Goal: Contribute content: Contribute content

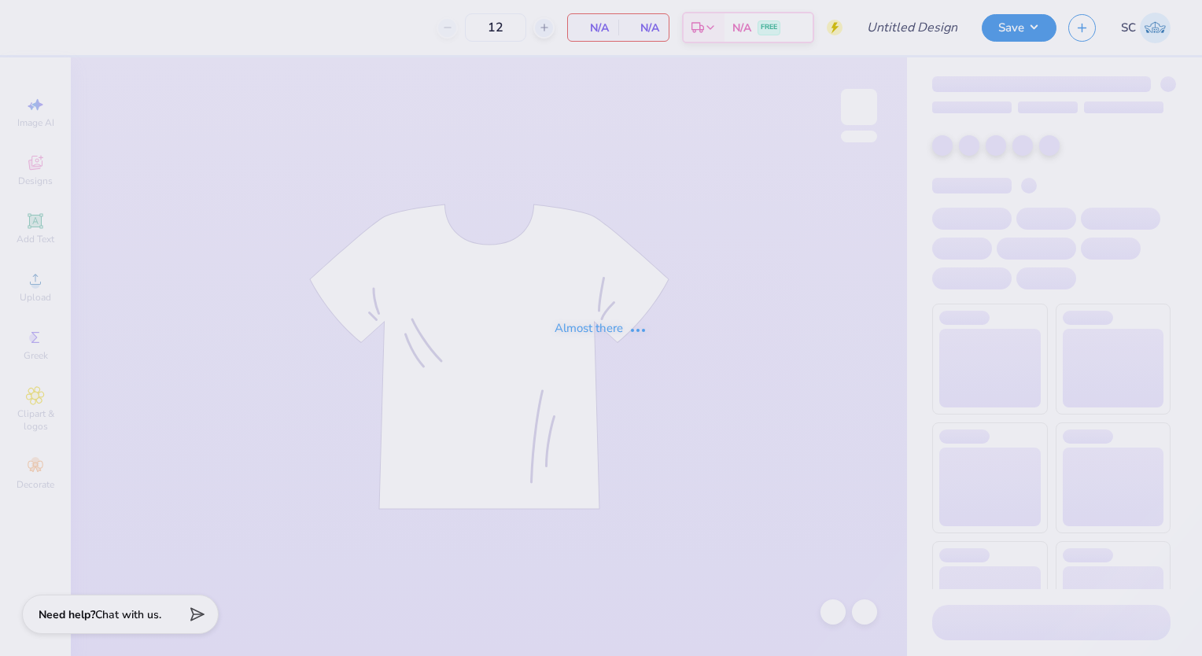
type input "Parents Weekend Dog"
click at [324, 390] on div "Almost there" at bounding box center [601, 328] width 1202 height 656
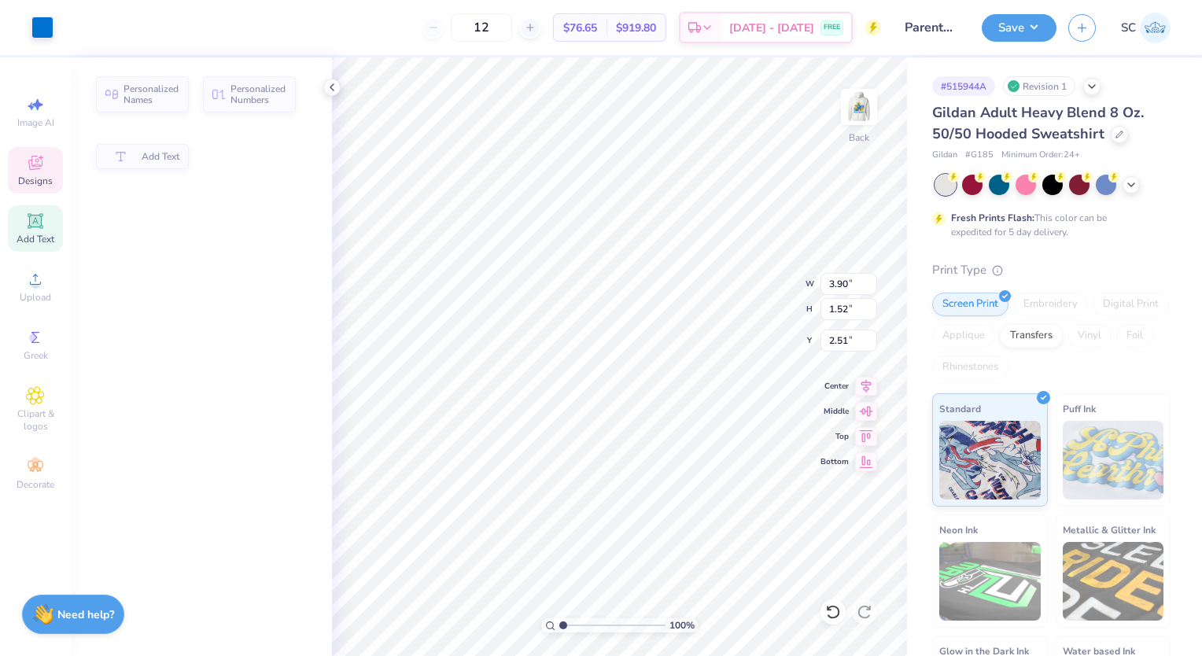
type input "3.90"
type input "1.52"
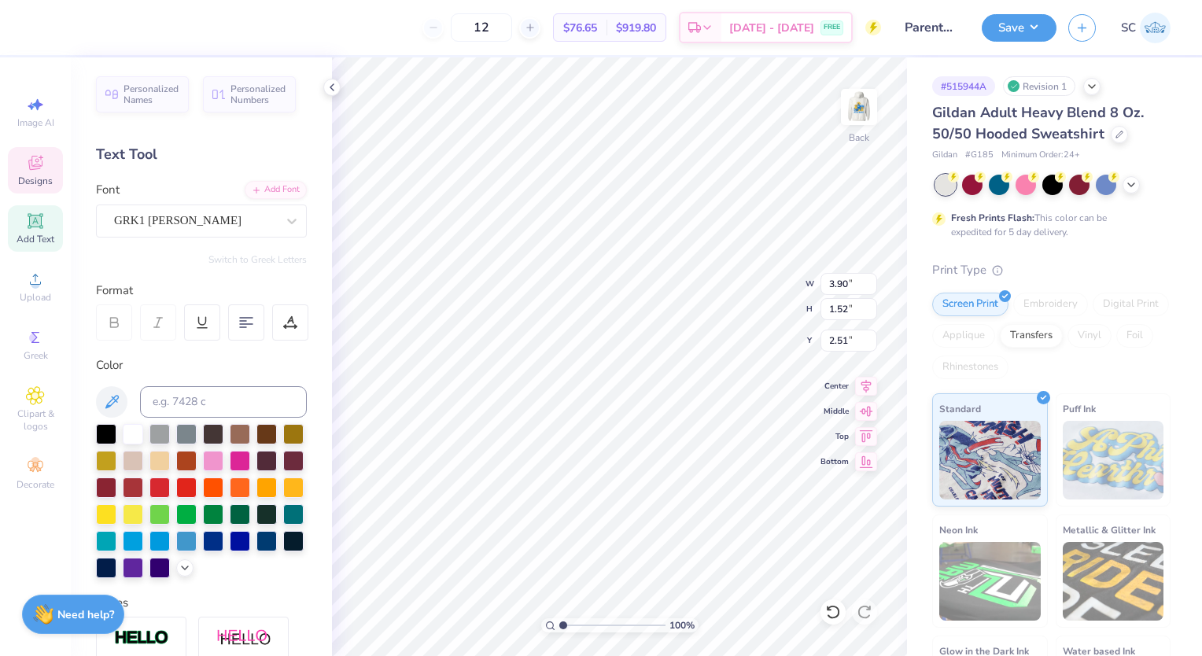
scroll to position [13, 2]
click at [646, 259] on li "Cut" at bounding box center [707, 270] width 123 height 31
click at [839, 610] on icon at bounding box center [833, 612] width 16 height 16
click at [643, 254] on div "Cut Copy Paste Remove Background Duplicate Select All Delete Group Ungroup Brin…" at bounding box center [704, 454] width 123 height 400
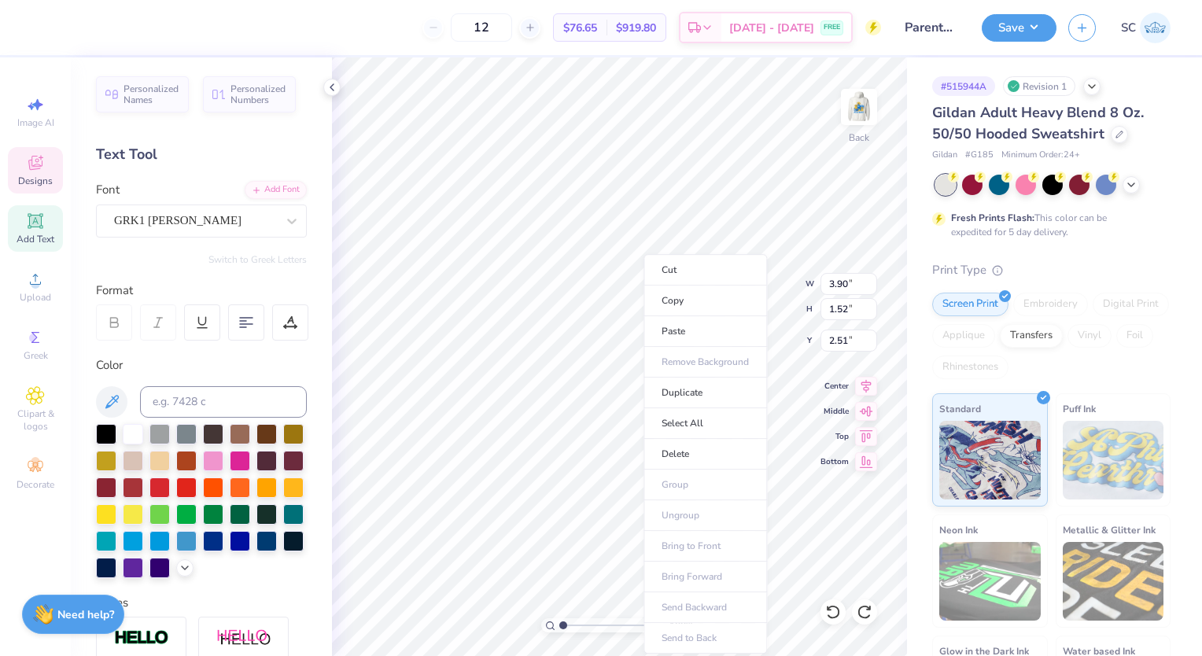
click at [643, 254] on div "Cut Copy Paste Remove Background Duplicate Select All Delete Group Ungroup Brin…" at bounding box center [704, 454] width 123 height 400
click at [652, 322] on li "Paste" at bounding box center [676, 331] width 123 height 31
type input "2.66"
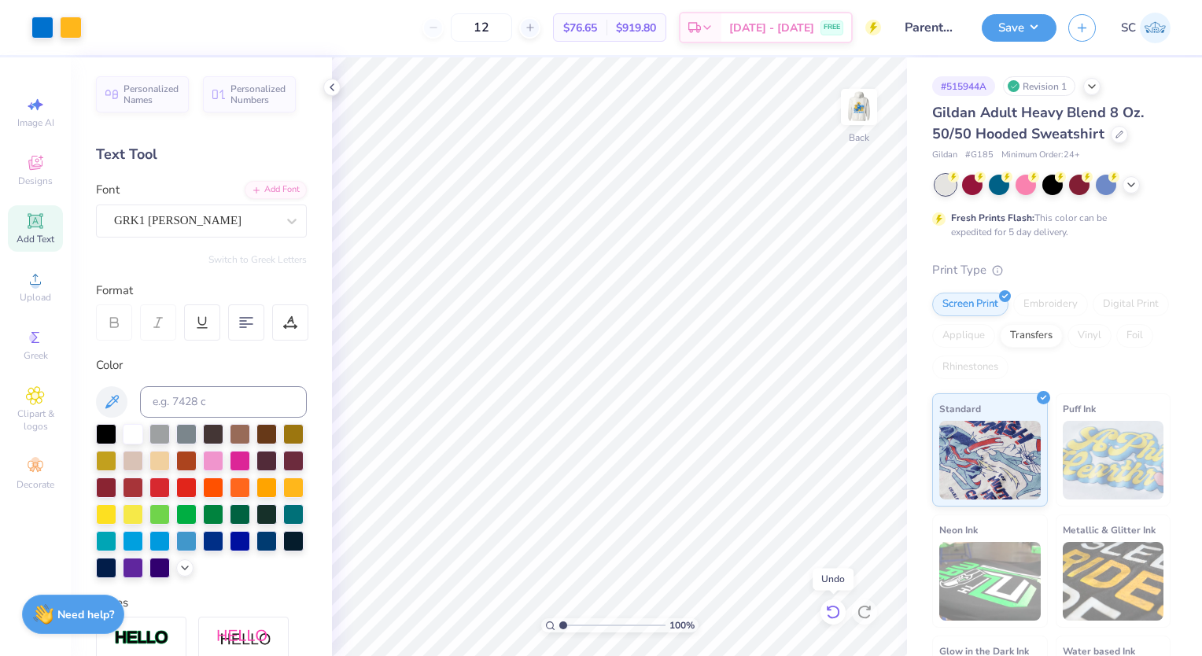
click at [835, 614] on icon at bounding box center [833, 612] width 16 height 16
click at [856, 613] on div at bounding box center [864, 611] width 25 height 25
click at [827, 609] on icon at bounding box center [833, 612] width 16 height 16
type input "8.41"
type textarea "S"
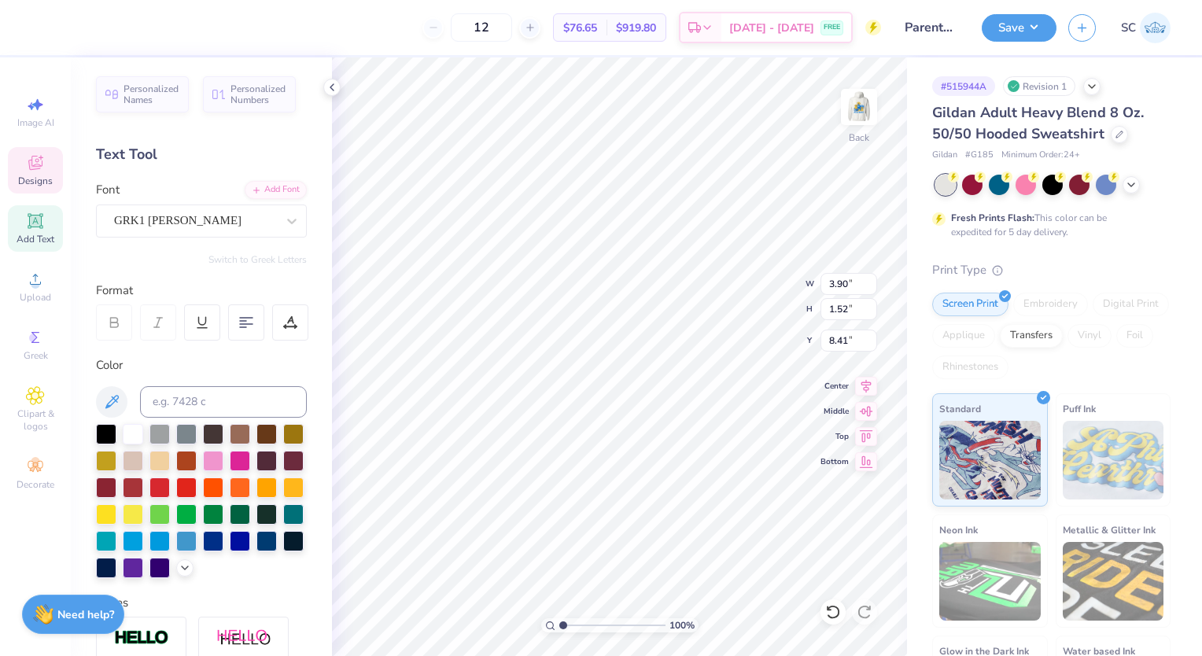
paste textarea
click at [838, 620] on div at bounding box center [832, 611] width 25 height 25
paste textarea
type textarea "S"
click at [31, 285] on circle at bounding box center [35, 284] width 9 height 9
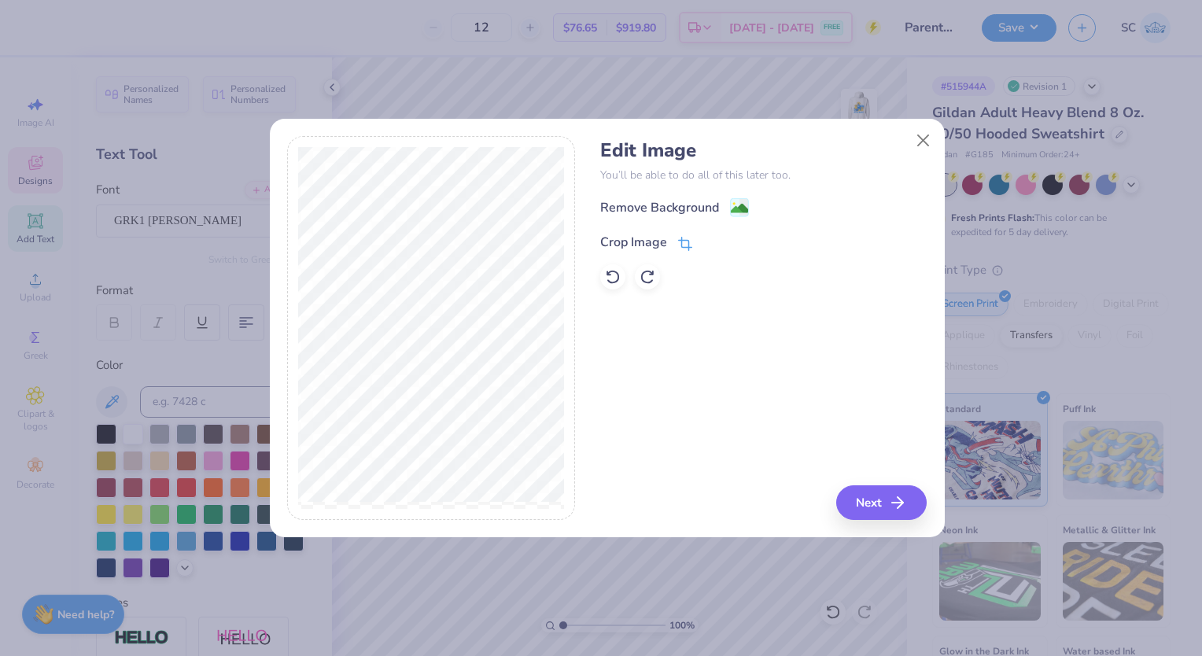
click at [656, 244] on div "Crop Image" at bounding box center [633, 242] width 67 height 19
click at [712, 241] on icon at bounding box center [710, 240] width 9 height 9
click at [737, 213] on image at bounding box center [739, 209] width 17 height 17
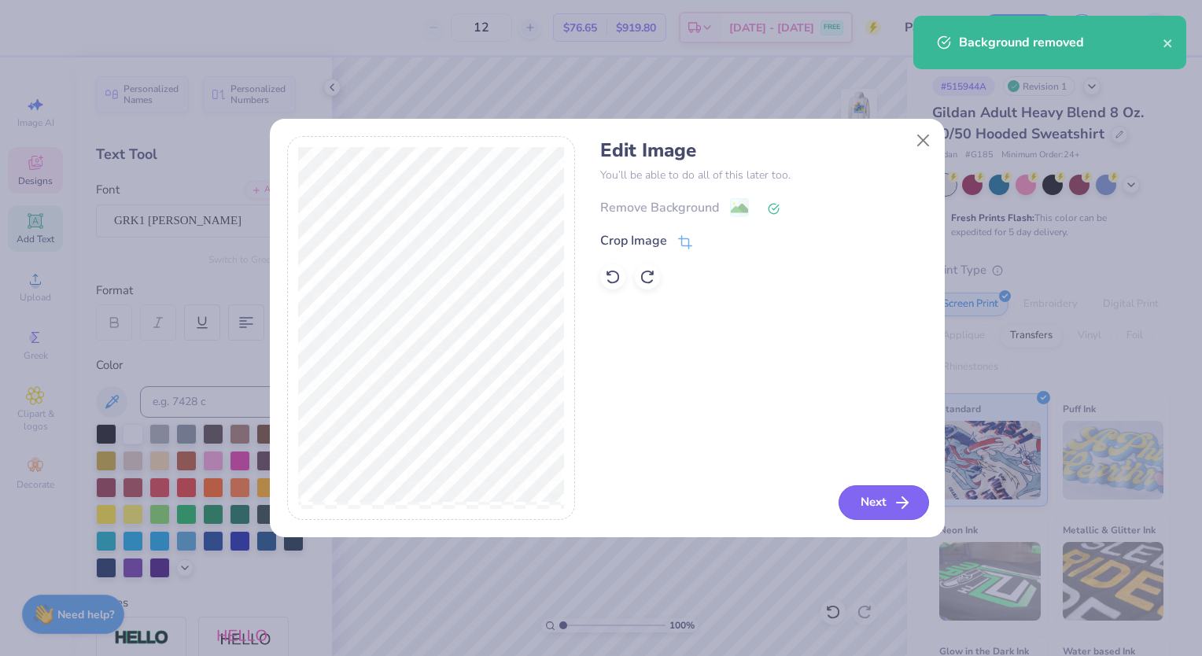
click at [902, 510] on icon "button" at bounding box center [902, 502] width 19 height 19
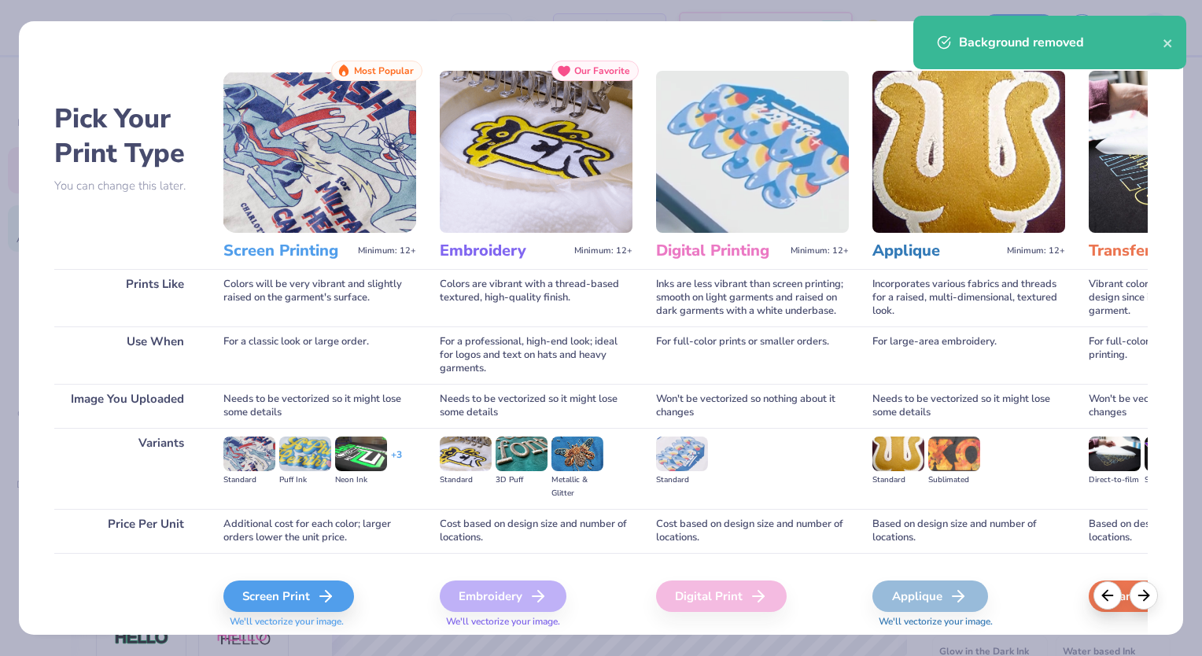
click at [343, 582] on div "Screen Print" at bounding box center [288, 595] width 131 height 31
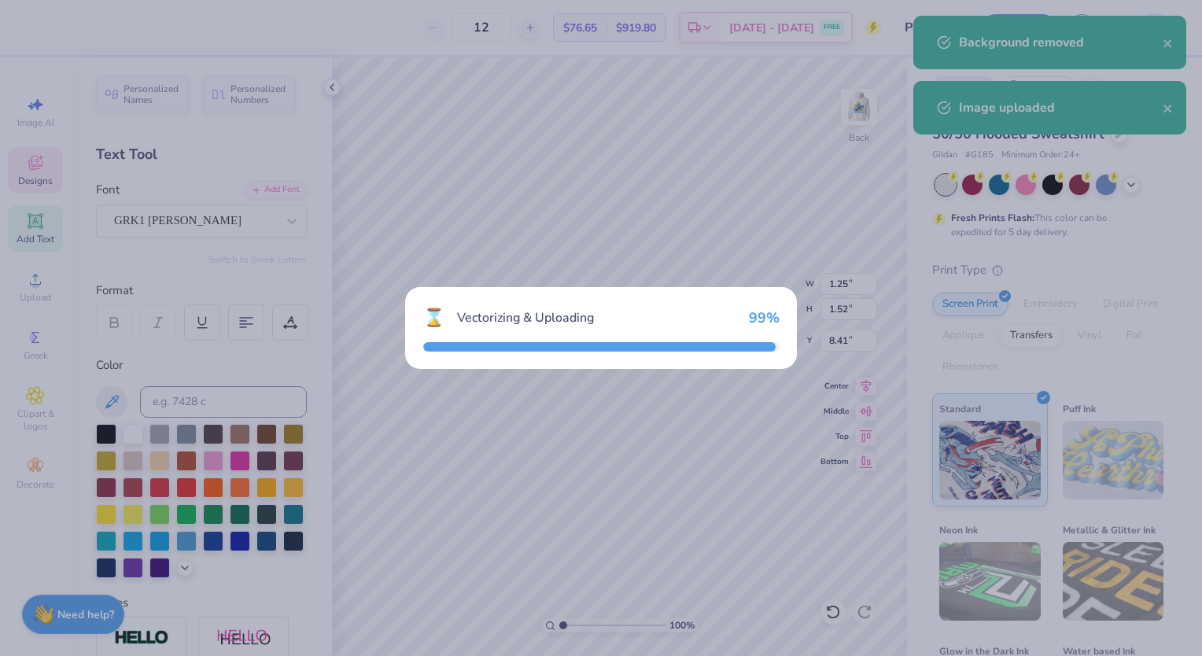
type input "15.00"
type input "6.22"
type input "4.14"
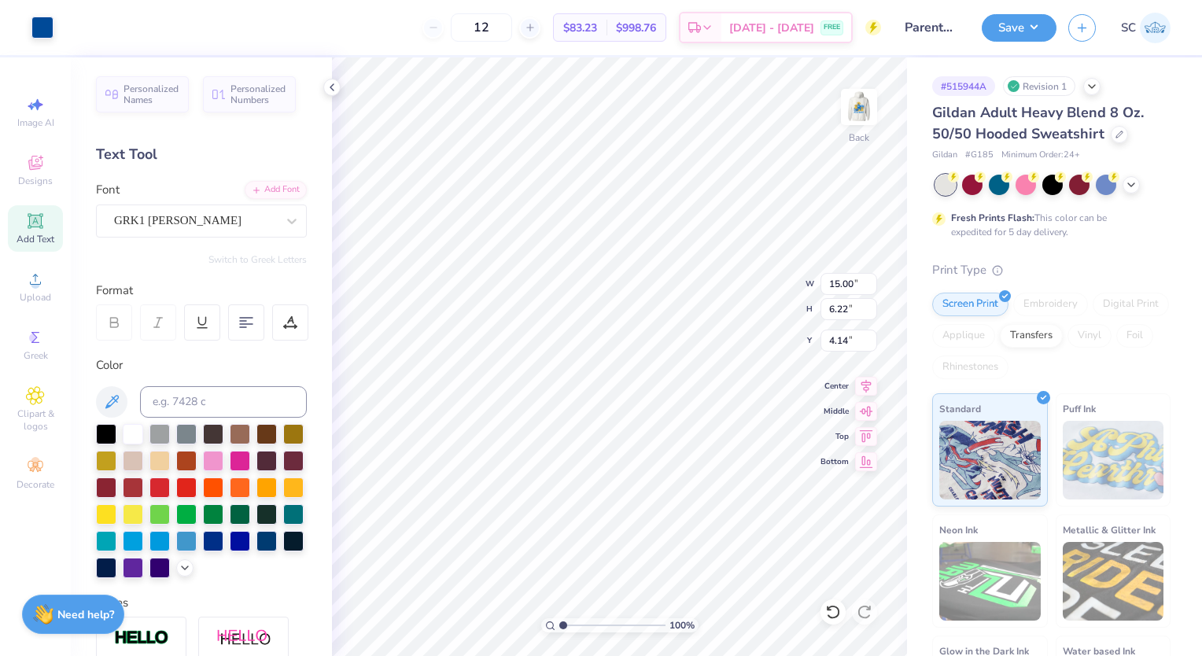
type input "14.72"
type input "6.11"
type input "5.48"
type input "2.27"
type input "1.57"
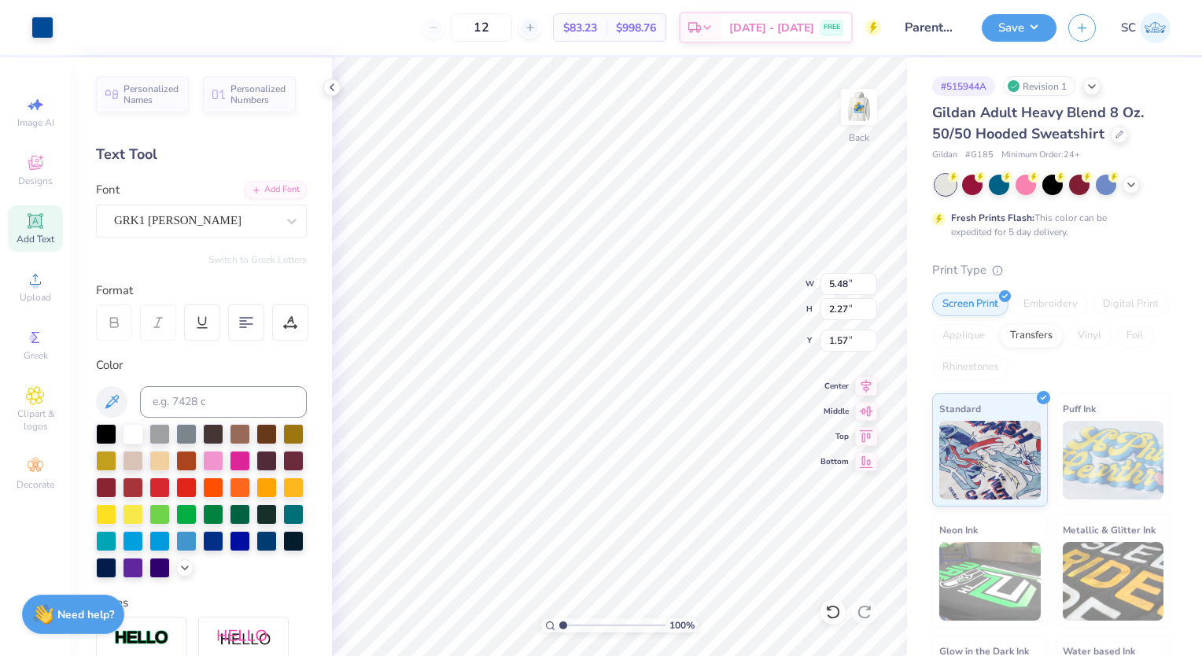
type input "1.25"
type input "1.52"
type input "8.41"
click at [40, 35] on div at bounding box center [42, 26] width 22 height 22
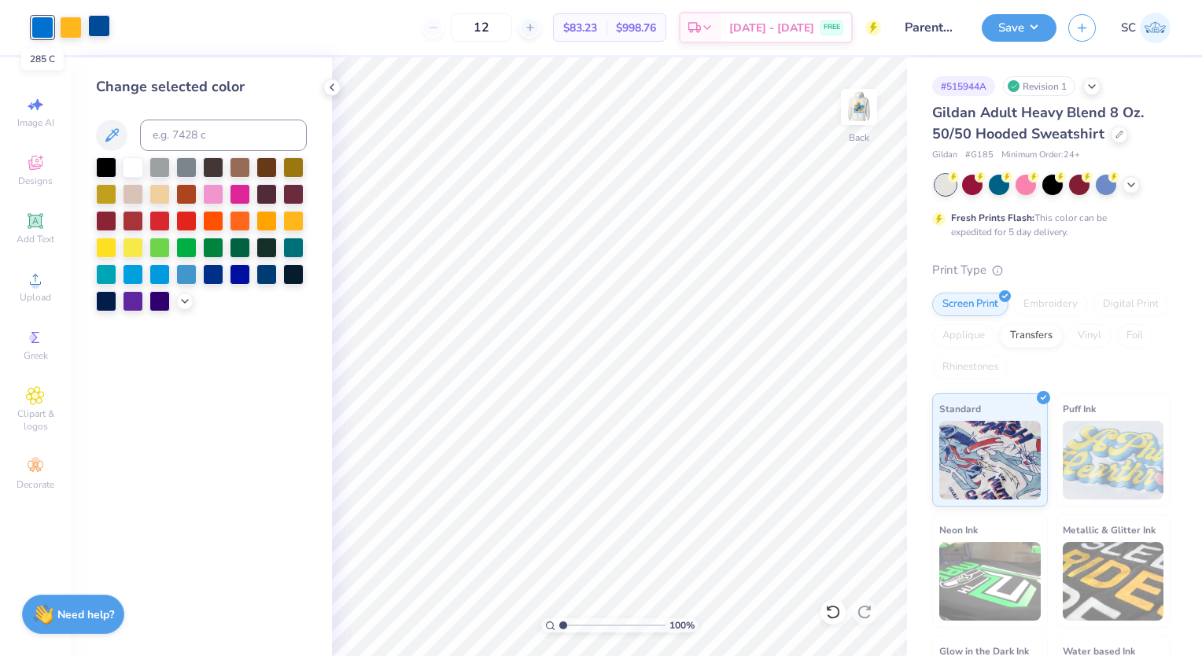
click at [101, 30] on div at bounding box center [99, 26] width 22 height 22
click at [177, 138] on input at bounding box center [223, 135] width 167 height 31
type input "285"
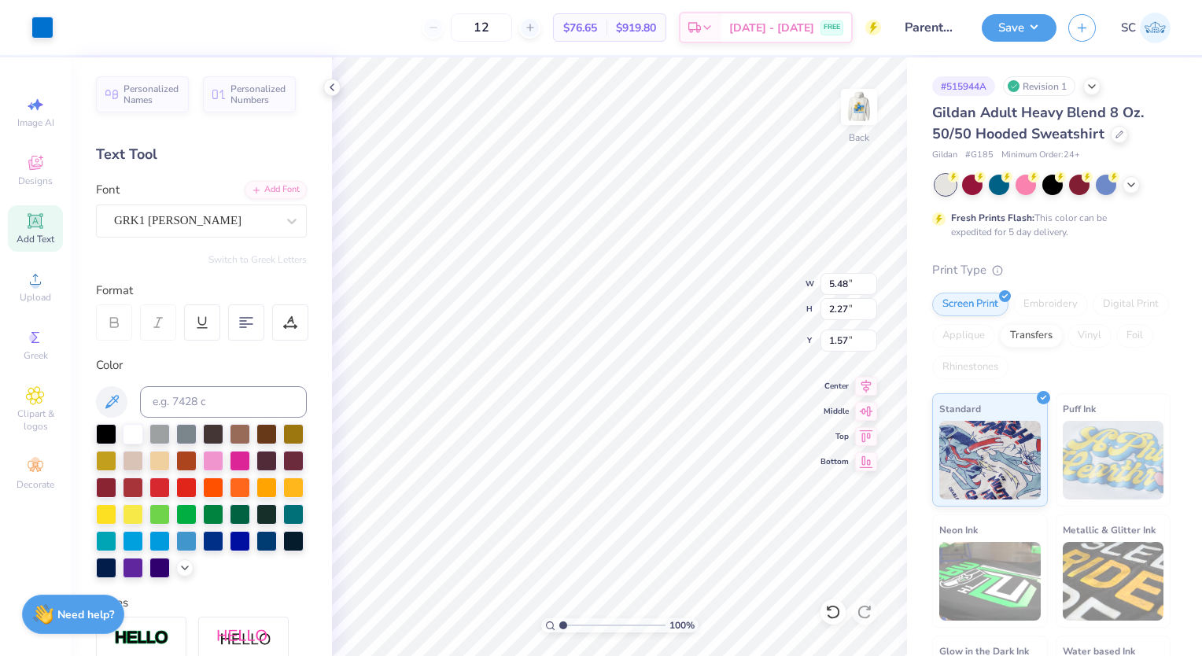
type input "3.69"
type input "1.53"
type input "2.31"
type input "3.22405290366493"
type input "2.32"
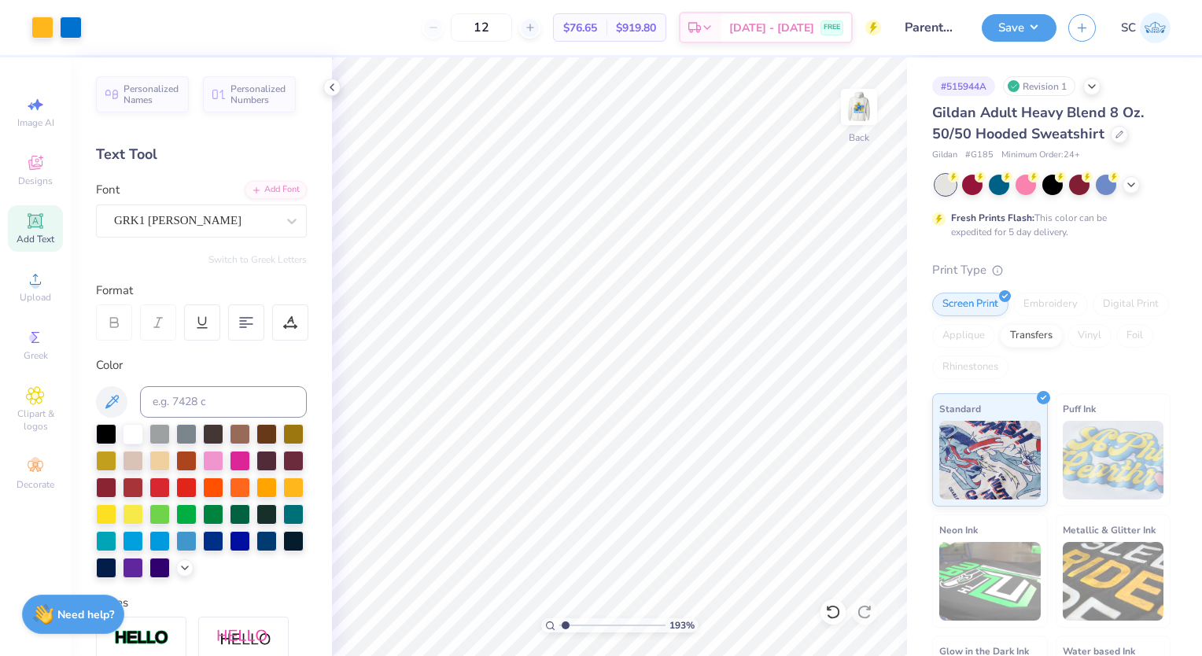
type input "1"
click at [862, 116] on img at bounding box center [858, 106] width 63 height 63
click at [866, 107] on img at bounding box center [858, 106] width 63 height 63
click at [42, 360] on span "Greek" at bounding box center [36, 355] width 24 height 13
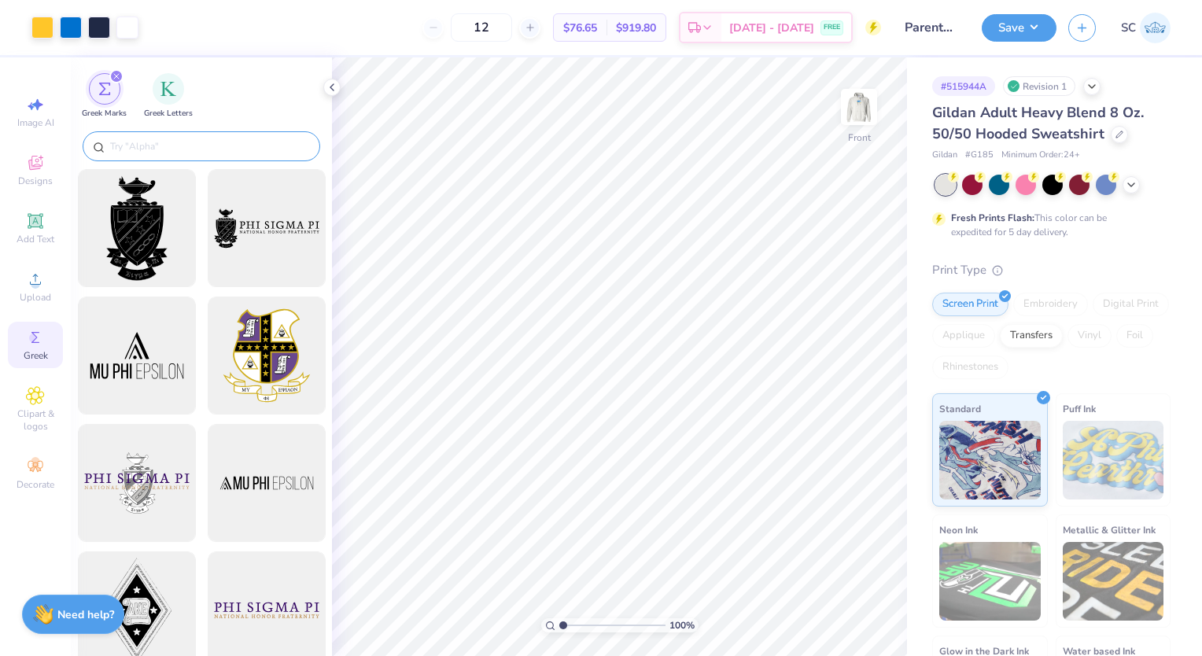
click at [164, 156] on div at bounding box center [201, 146] width 237 height 30
click at [156, 143] on input "text" at bounding box center [209, 146] width 201 height 16
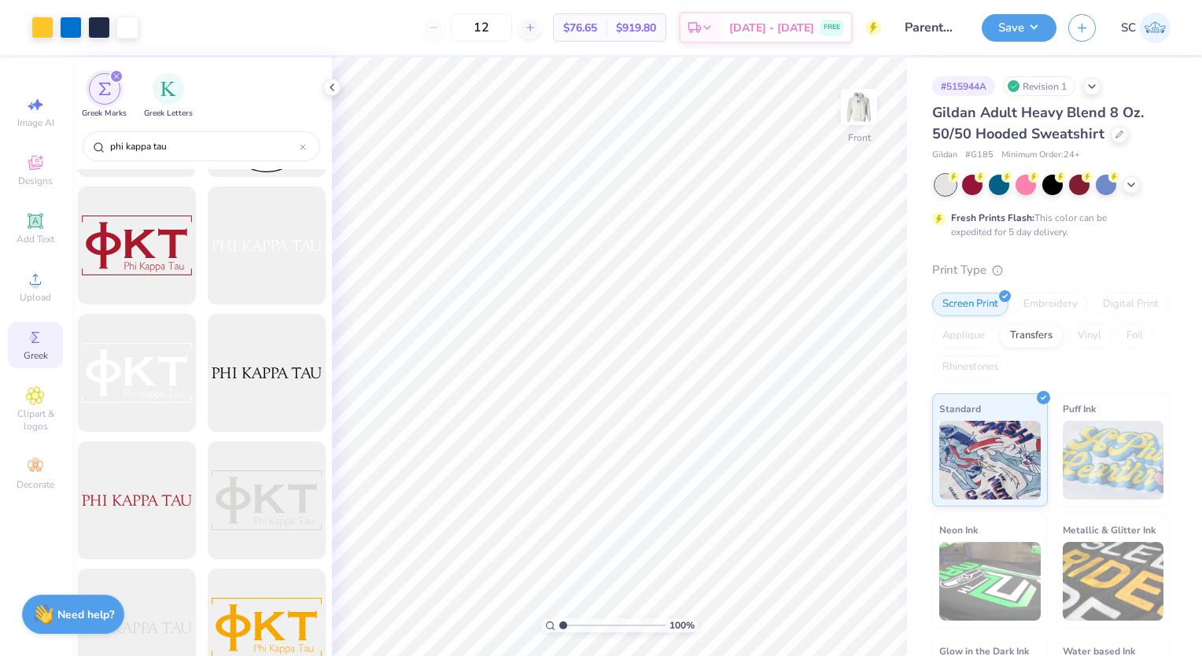
scroll to position [366, 0]
type input "phi kappa tau"
click at [176, 87] on div "filter for Greek Letters" at bounding box center [168, 87] width 31 height 31
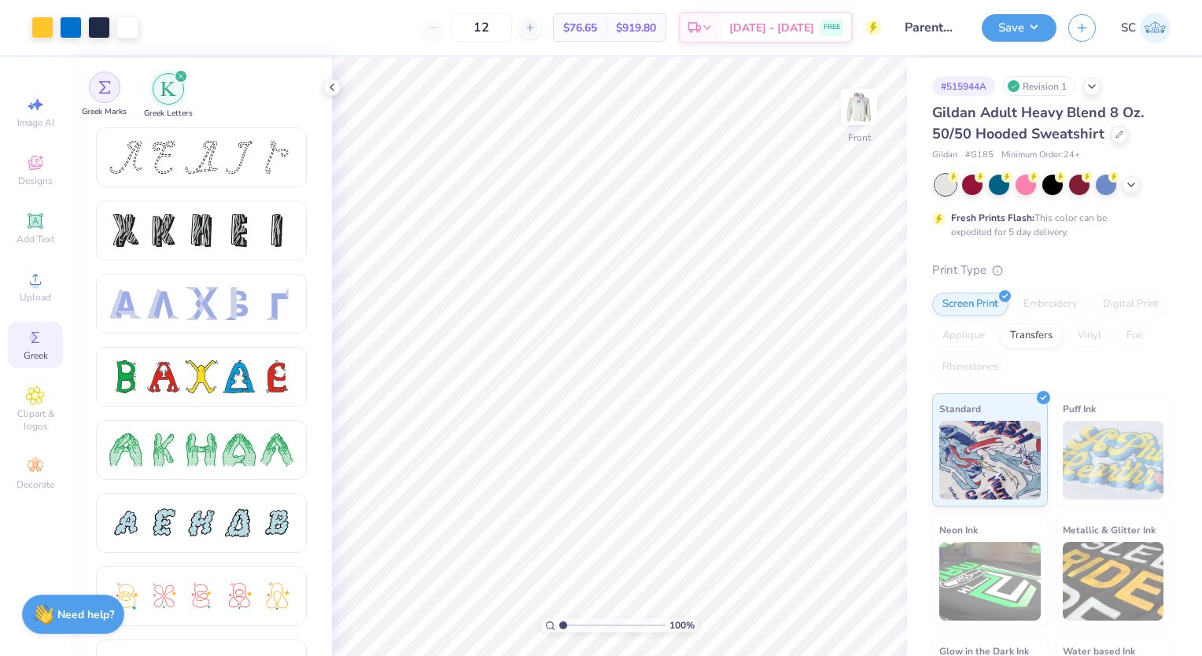
click at [100, 93] on img "filter for Greek Marks" at bounding box center [104, 87] width 13 height 13
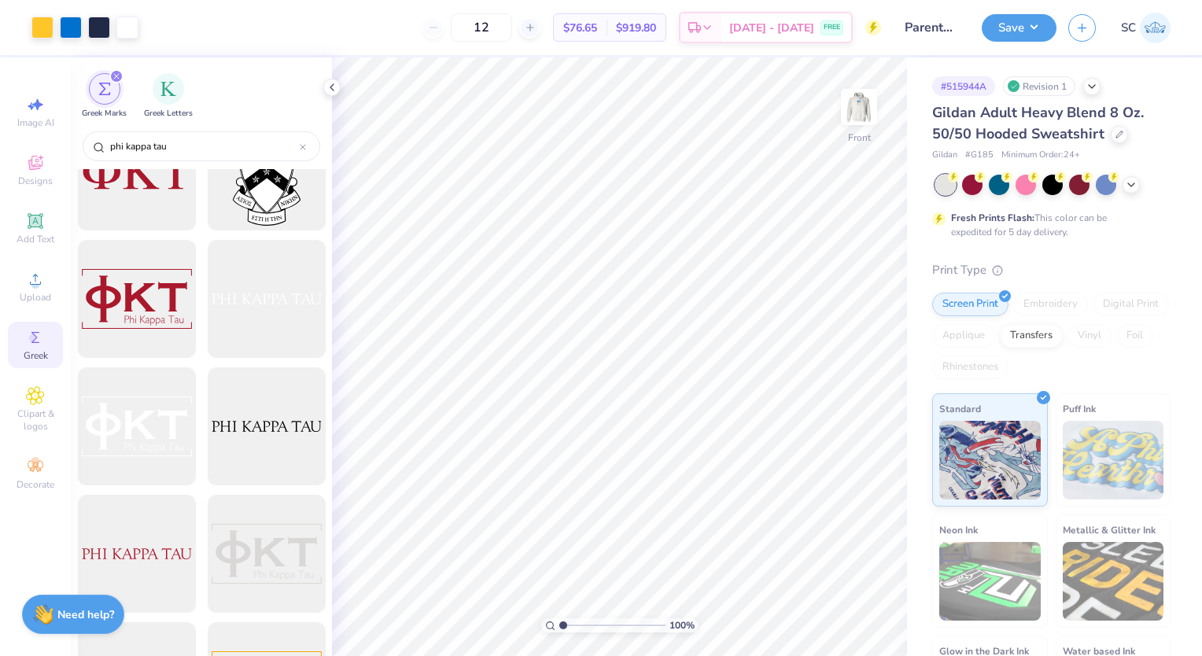
scroll to position [0, 0]
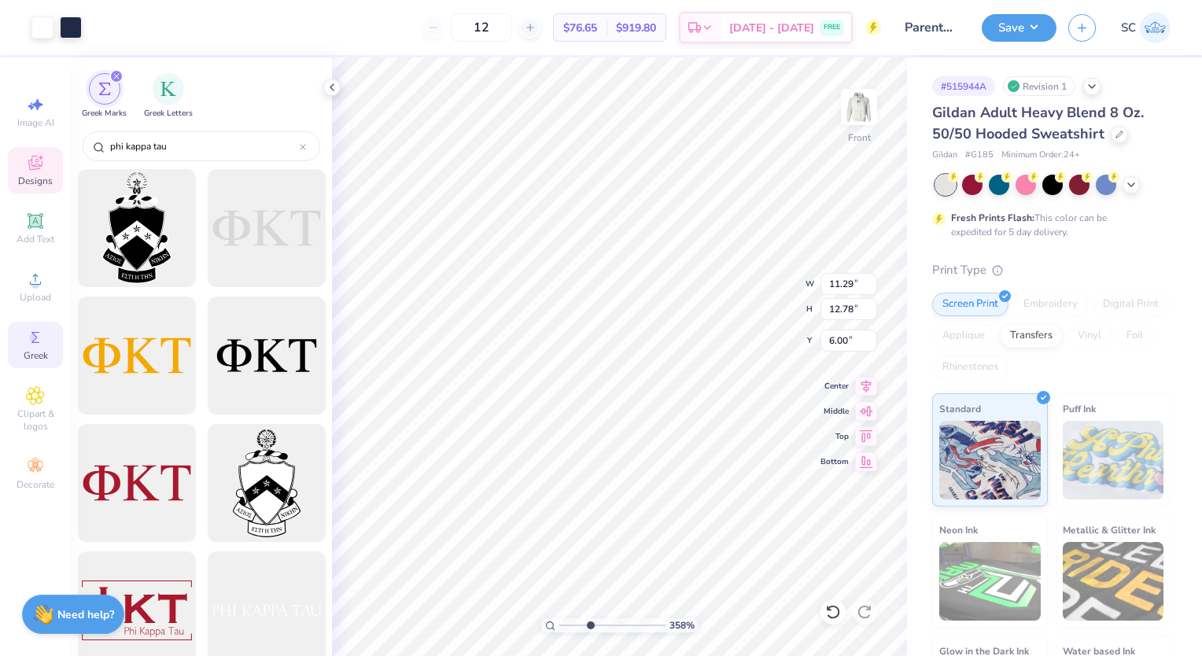
type input "3.57746831417785"
type input "1.82"
type input "1.00"
type input "10.15"
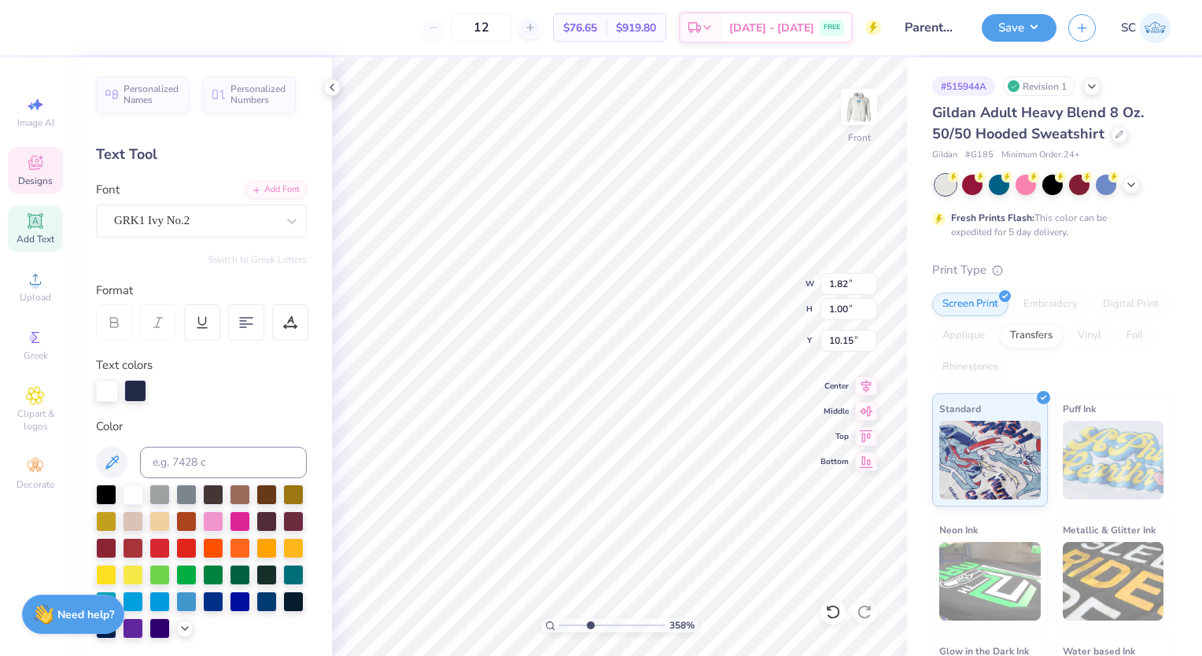
scroll to position [13, 2]
click at [278, 231] on div at bounding box center [292, 221] width 28 height 28
click at [221, 234] on div "GRK1 Ivy No.2" at bounding box center [201, 220] width 211 height 33
type input "3.57746831417785"
type textarea "D"
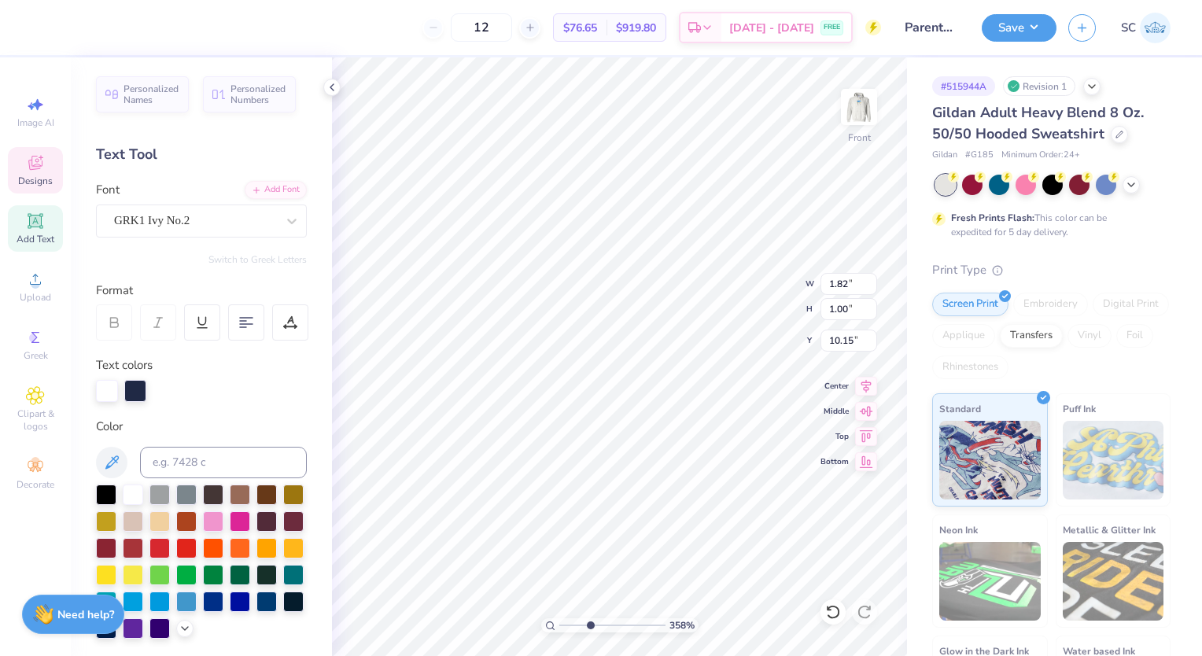
type input "3.57746831417785"
type textarea "P"
type input "3.57746831417785"
type textarea "Pi"
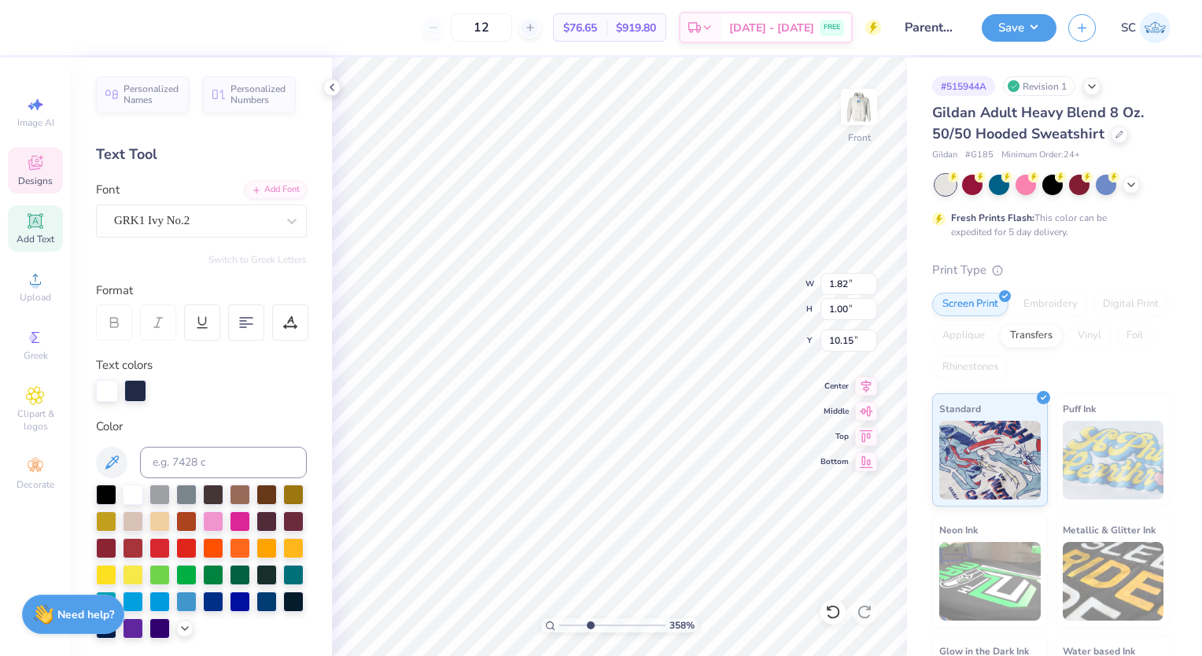
type input "3.57746831417785"
type textarea "P"
type input "3.57746831417785"
type textarea "PK"
type input "3.57746831417785"
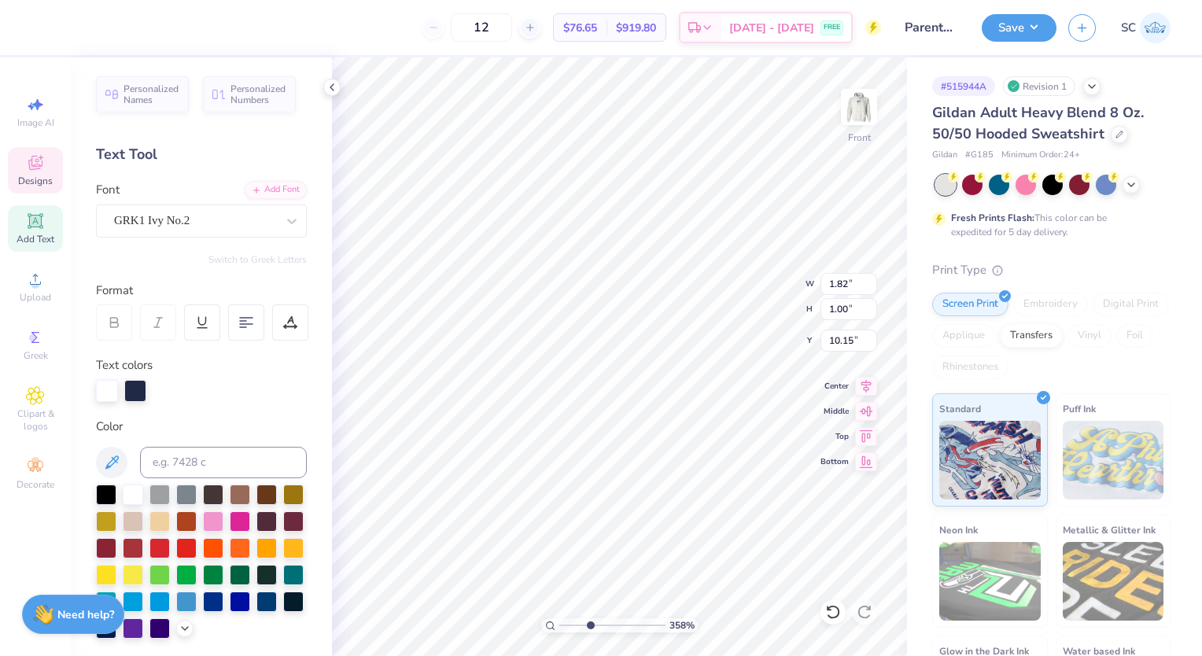
type textarea "PKT"
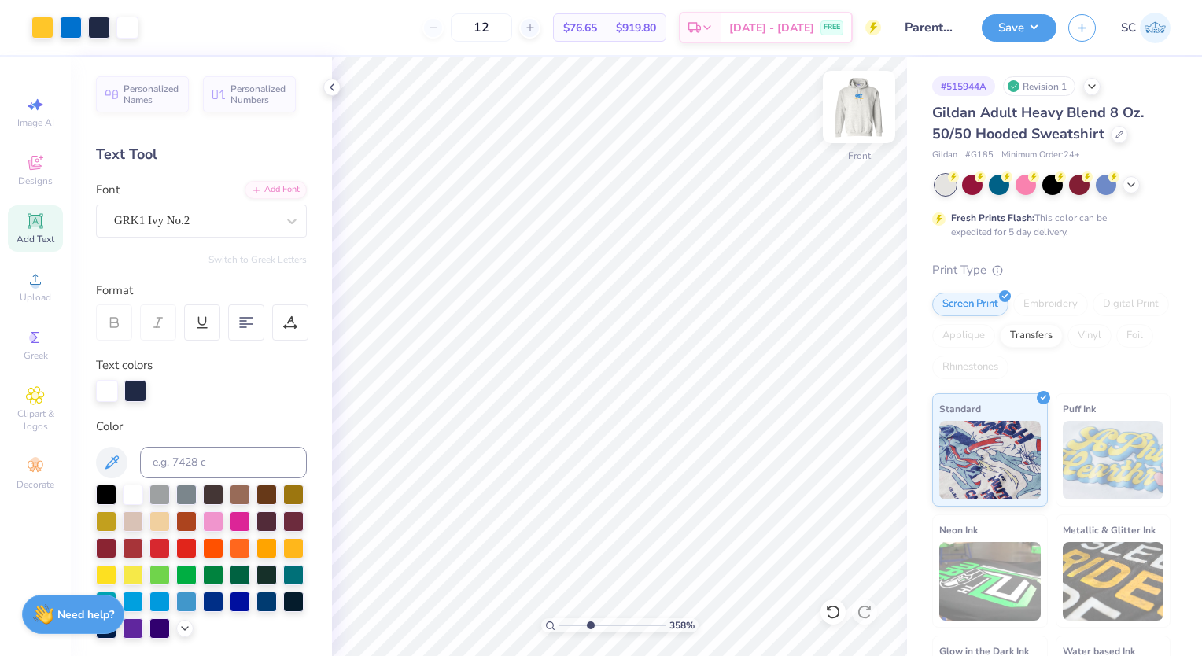
click at [865, 93] on img at bounding box center [858, 106] width 63 height 63
click at [856, 105] on img at bounding box center [858, 106] width 63 height 63
type input "3.57746831417785"
type textarea "KT"
type input "3.57746831417785"
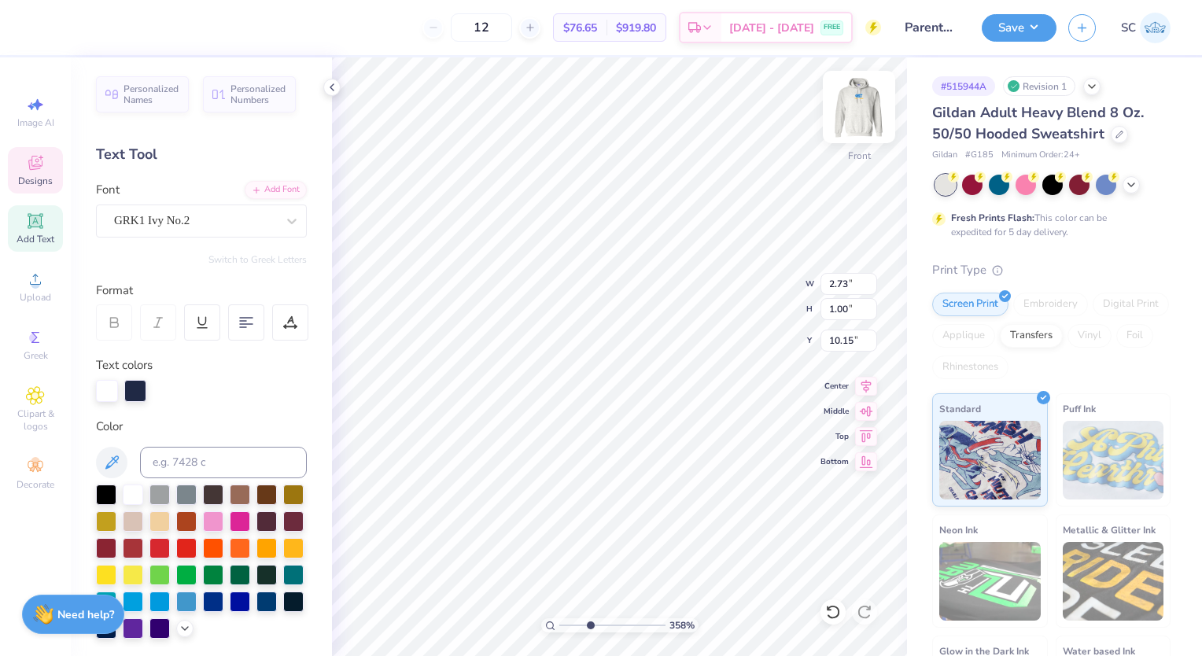
type textarea "pKT"
type input "3.57746831417785"
type textarea "pjKT"
type input "3.57746831417785"
type textarea "phiKT"
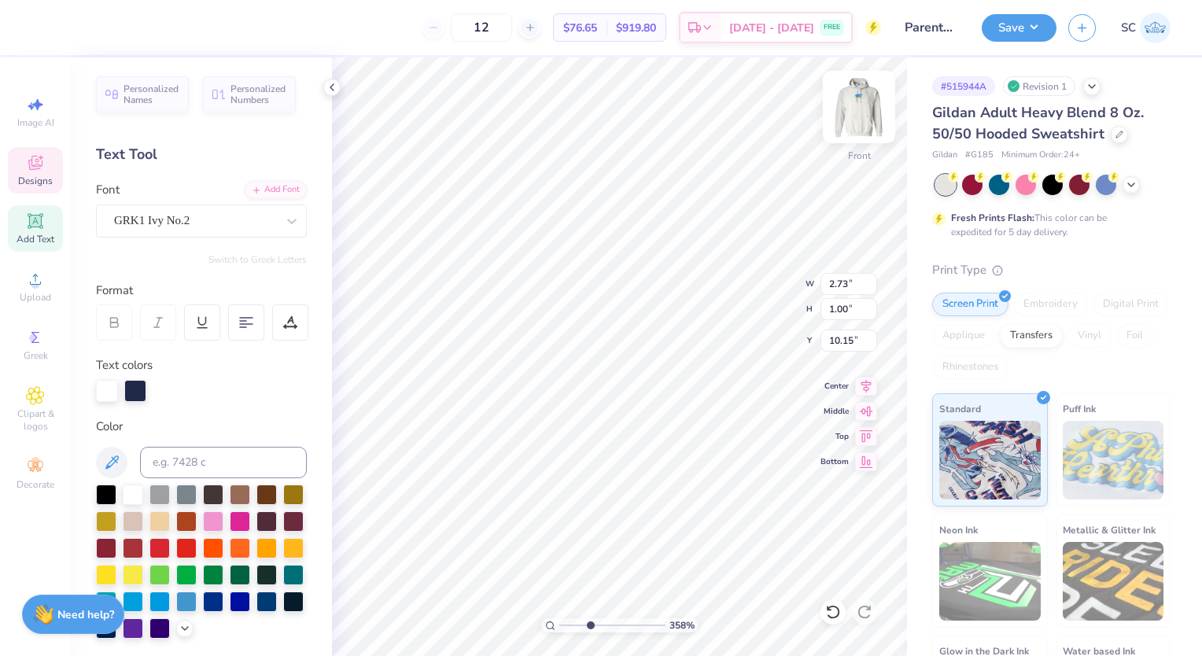
type input "3.57746831417785"
type textarea "phKT"
type input "3.57746831417785"
type textarea "pKT"
type input "3.57746831417785"
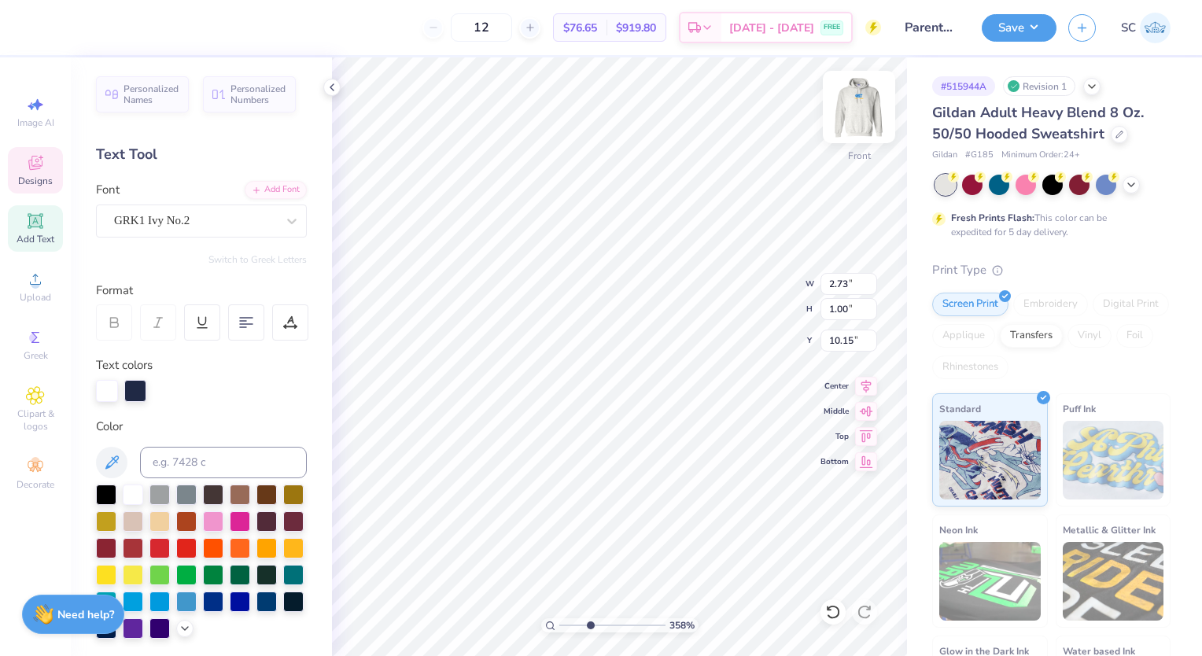
type textarea "KT"
type input "3.57746831417785"
type textarea "pKT"
type input "3.57746831417785"
type textarea "KT"
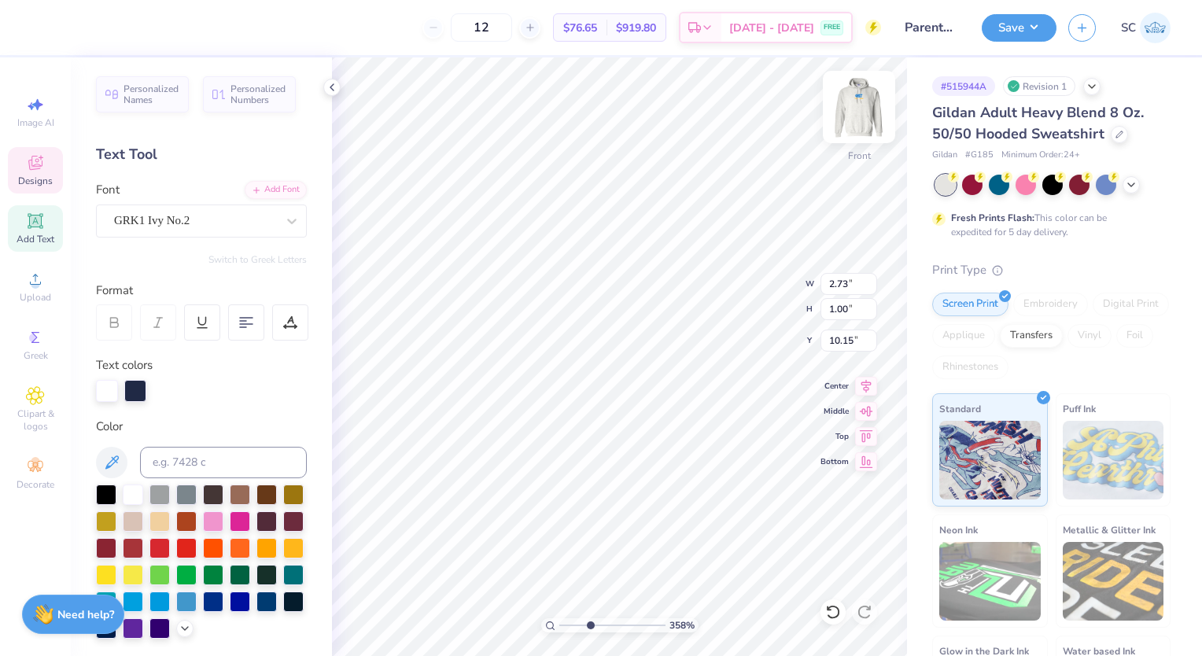
type input "3.57746831417785"
type textarea "pKT"
type input "3.57746831417785"
type textarea "phKT"
type input "3.57746831417785"
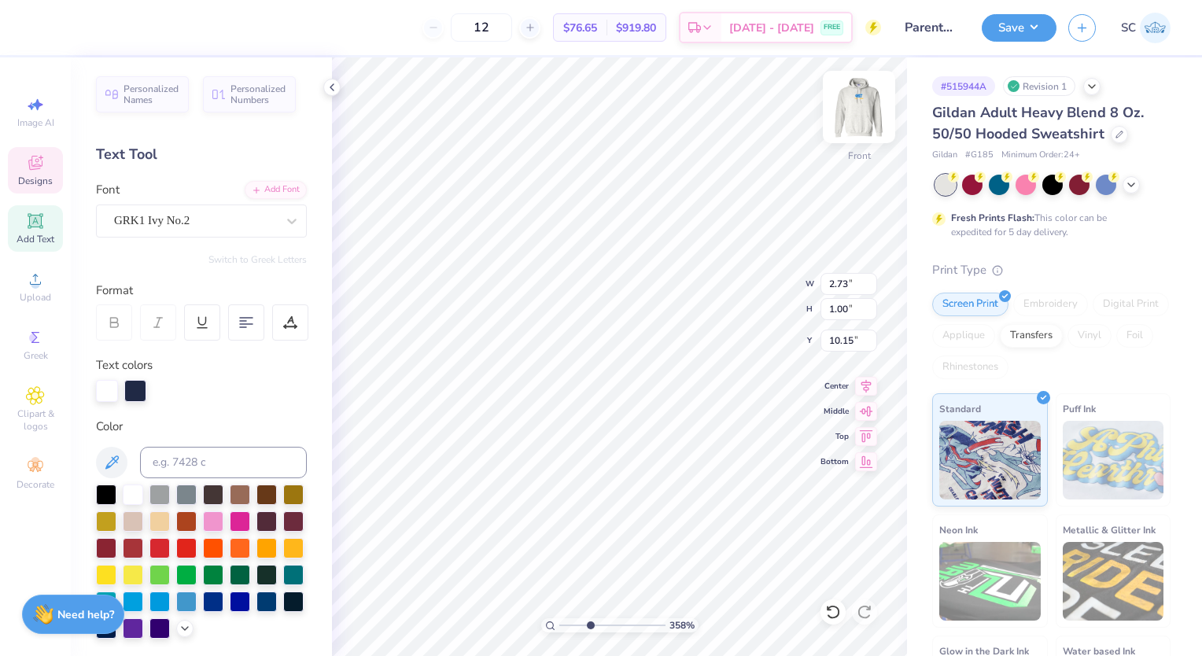
type textarea "phiKT"
type input "3.57746831417785"
type textarea "phi KT"
type input "3.57746831417785"
type textarea "phiKT"
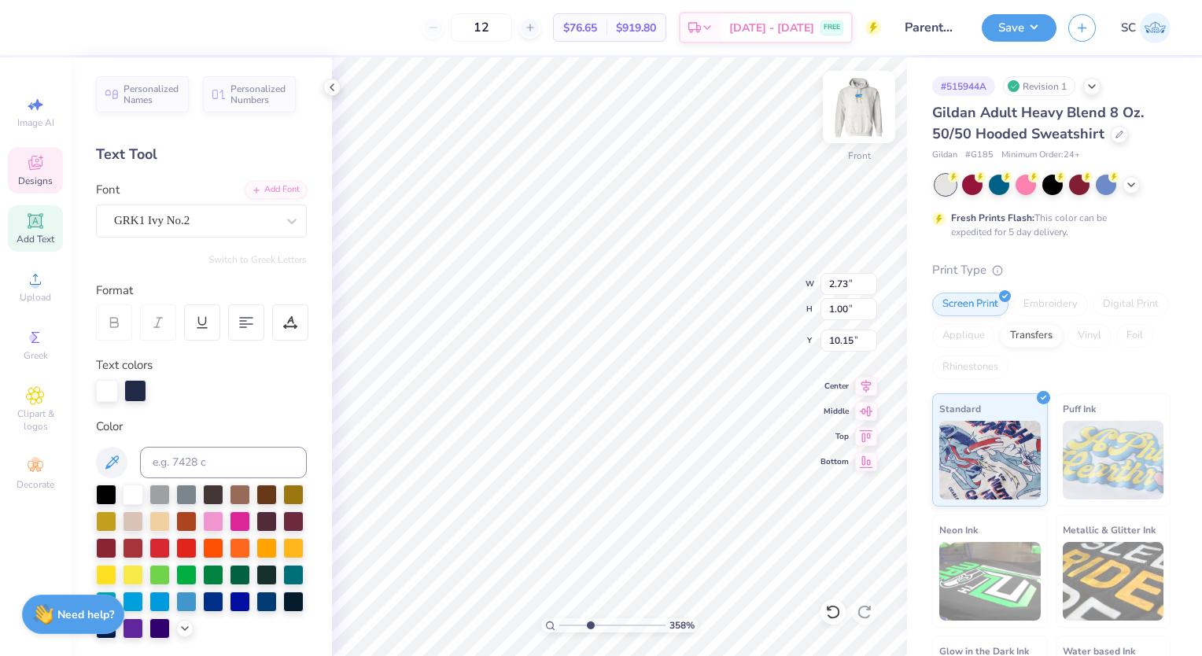
type input "3.57746831417785"
type textarea "pKT"
type input "3.57746831417785"
type textarea "KT"
type input "3.57746831417785"
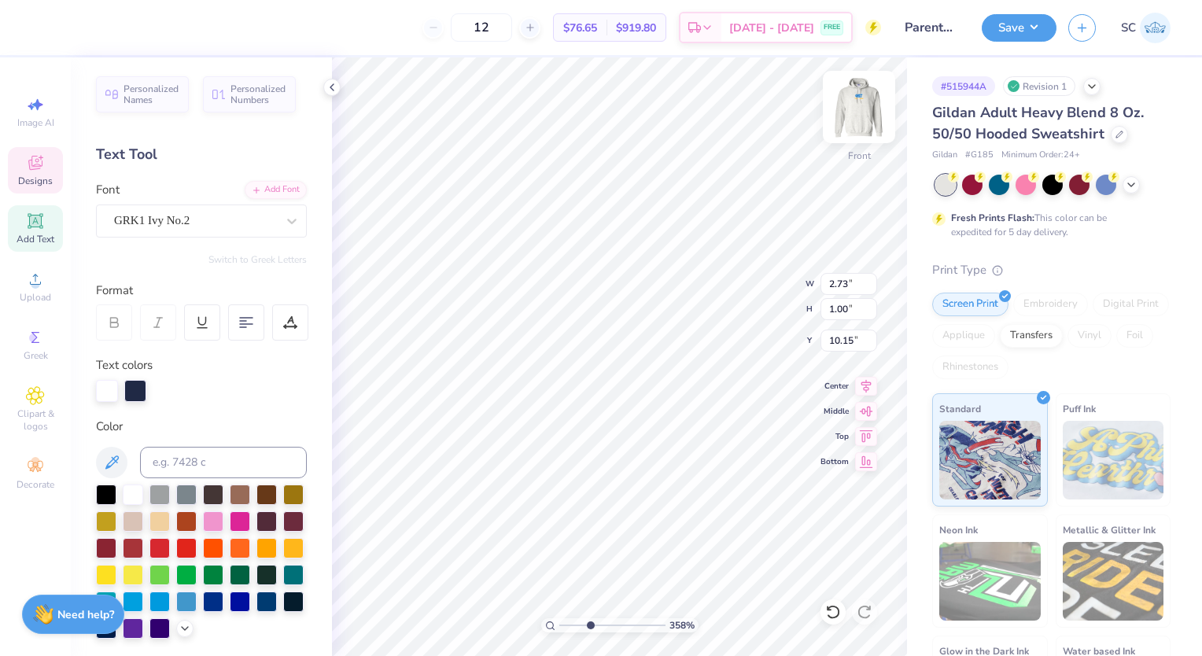
type textarea "aKT"
type input "3.57746831417785"
type textarea "KT"
type input "3.57746831417785"
type textarea "sKT"
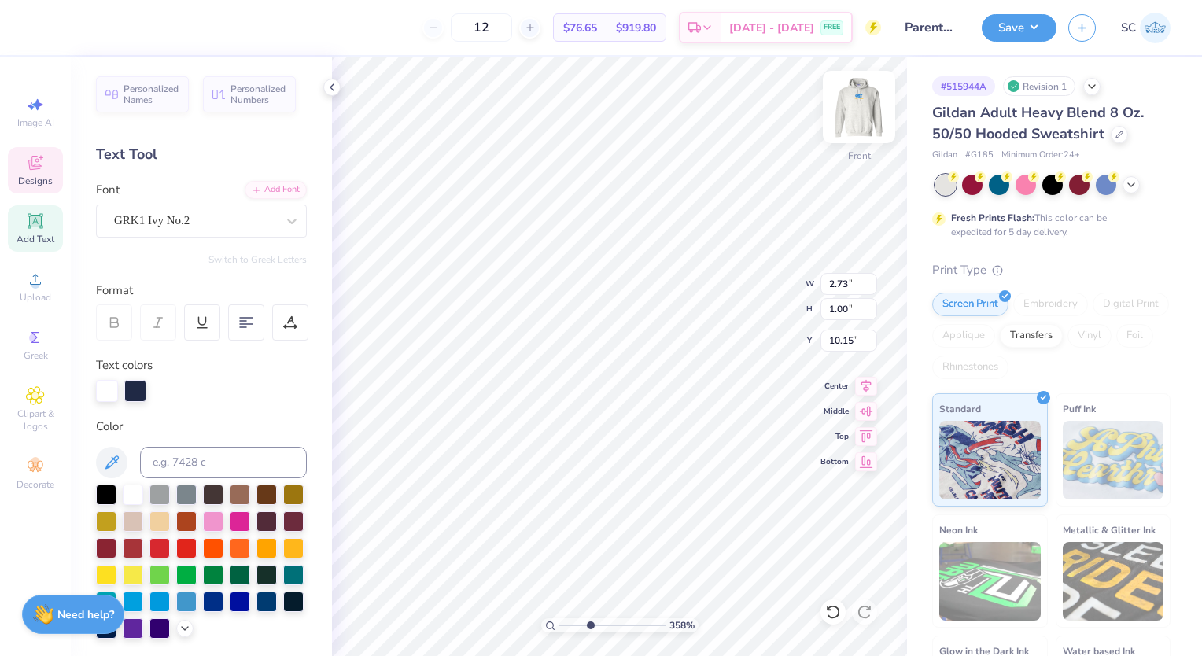
type input "3.57746831417785"
type textarea "KT"
type input "3.57746831417785"
type textarea "eKT"
type input "3.57746831417785"
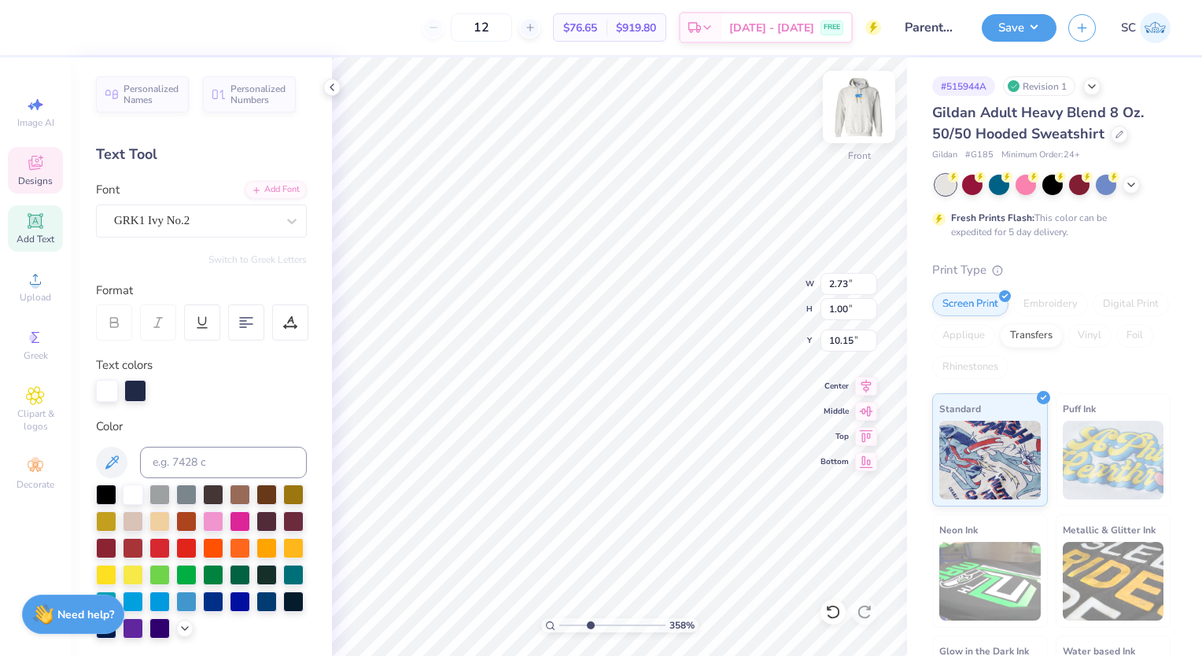
type textarea "KT"
type input "3.57746831417785"
type textarea "tKT"
type input "3.57746831417785"
type textarea "eKT"
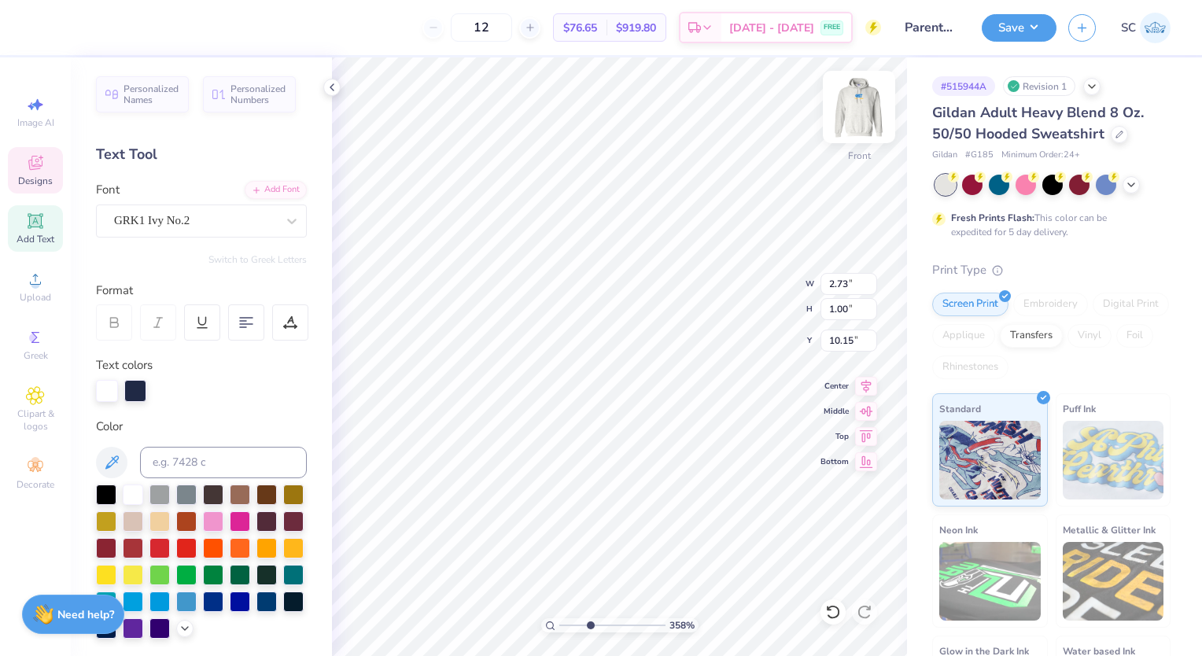
type input "3.57746831417785"
type textarea "K"
type input "3.57746831417785"
type textarea "ph"
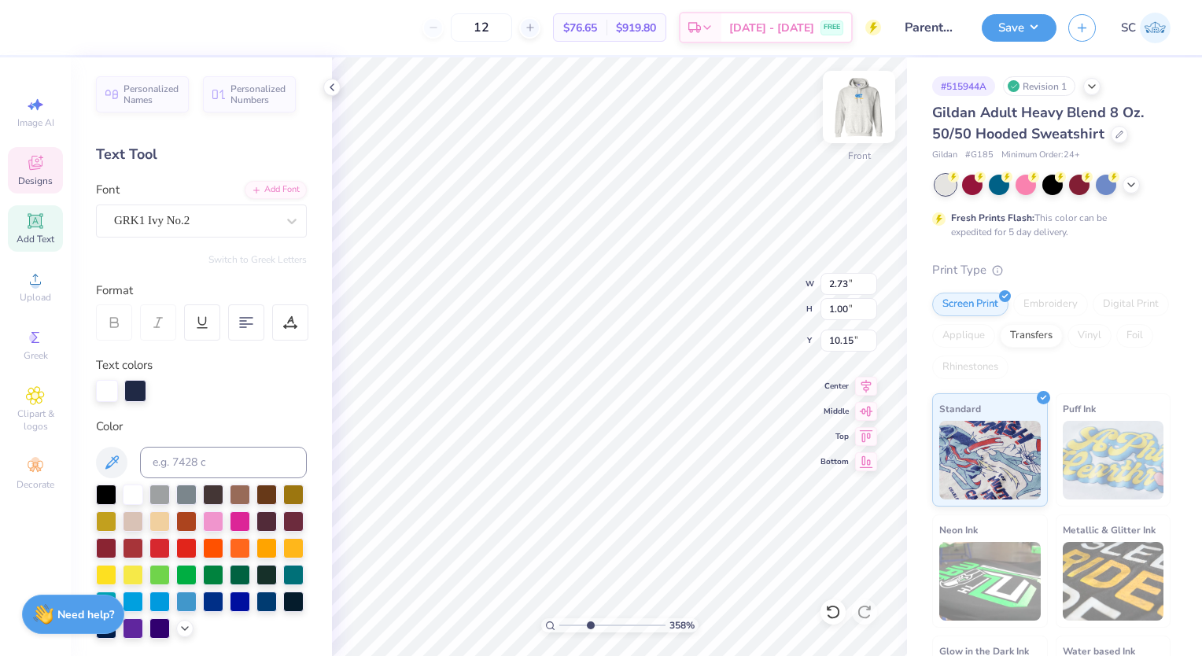
type input "3.57746831417785"
type textarea "phi"
type input "3.57746831417785"
type textarea "phi"
type input "3.57746831417785"
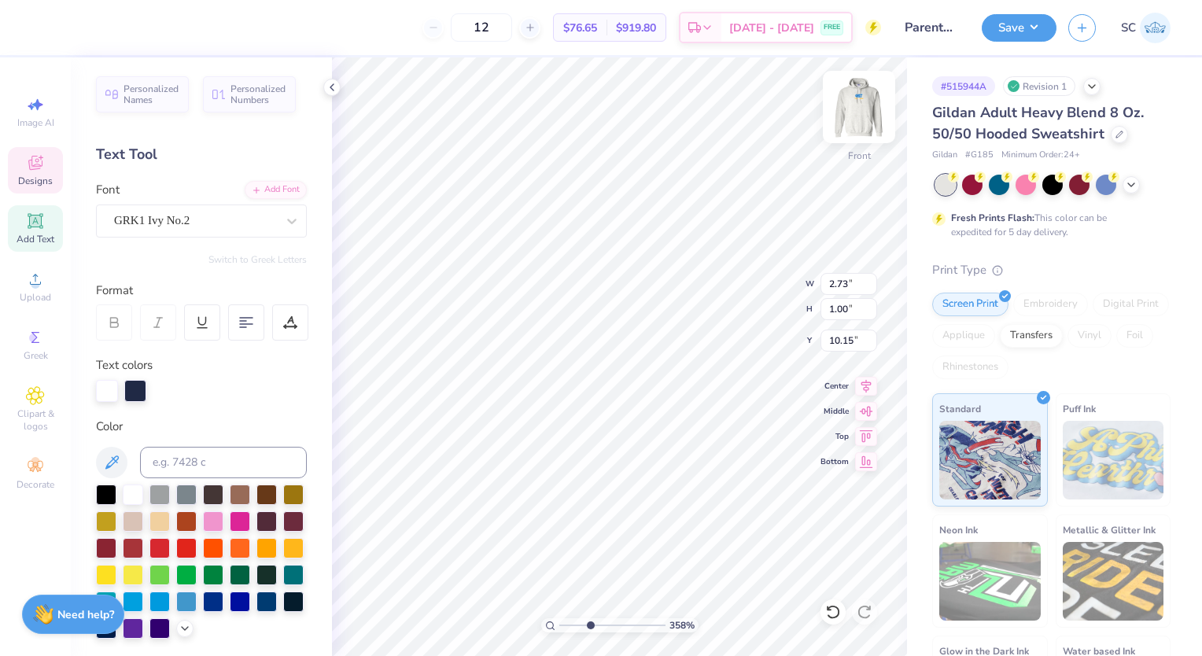
type textarea "phi"
type input "3.57746831417785"
type textarea "ph"
type input "3.57746831417785"
type textarea "p"
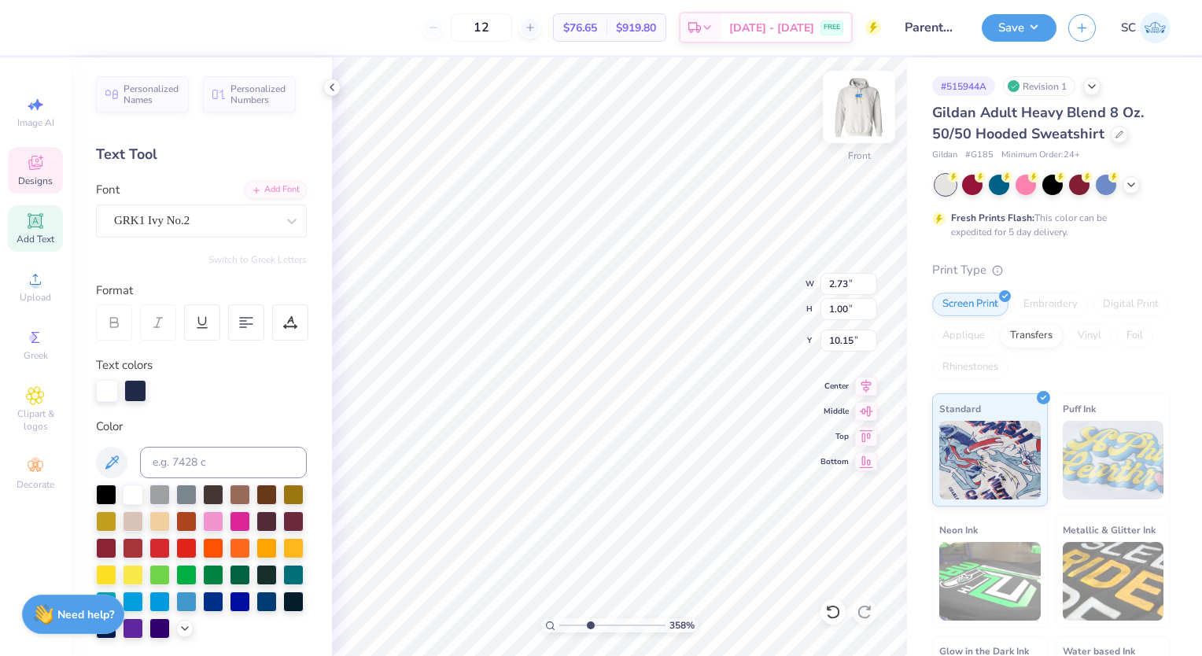
type input "3.57746831417785"
click at [215, 215] on div "GRK1 Ivy No.2" at bounding box center [194, 220] width 165 height 24
click at [215, 215] on div "GRK1 Ivy No.2" at bounding box center [195, 221] width 162 height 18
click at [224, 216] on div "GRK1 Ivy No.2" at bounding box center [195, 221] width 162 height 18
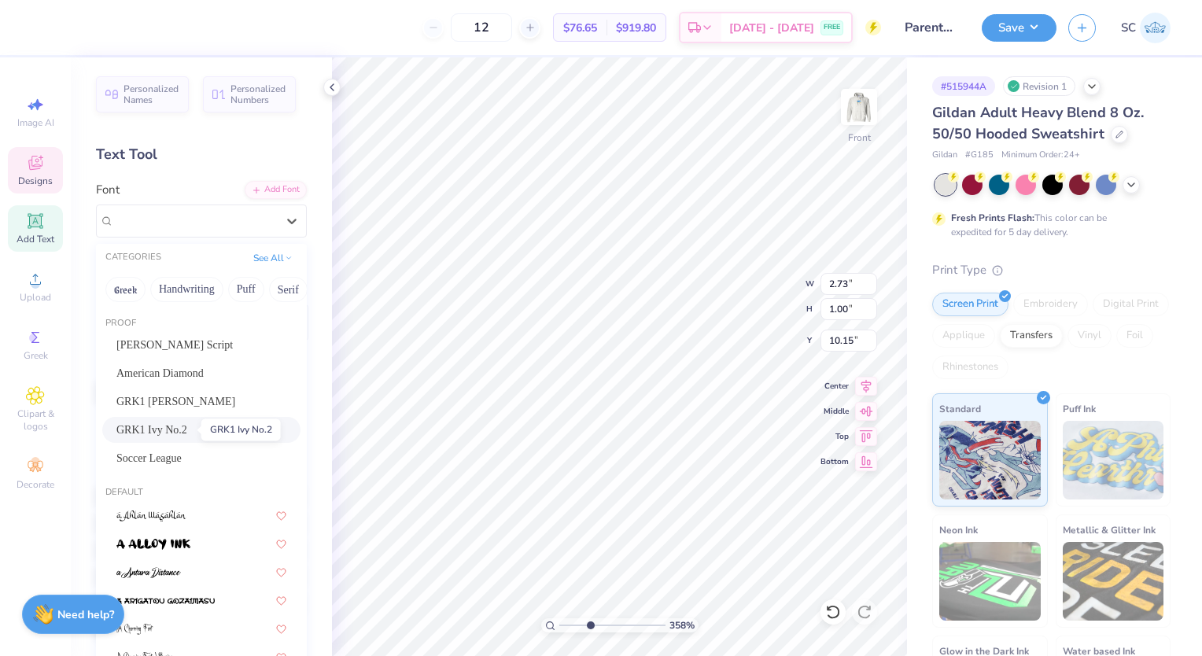
click at [175, 425] on span "GRK1 Ivy No.2" at bounding box center [151, 430] width 71 height 17
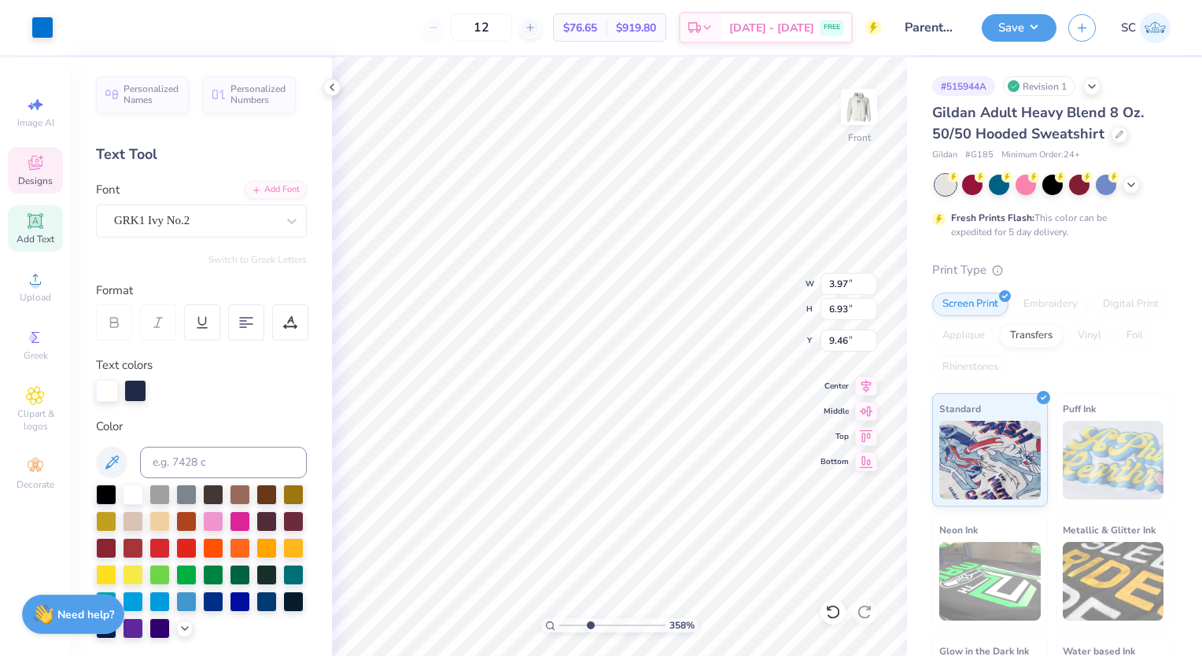
type input "3.57746831417785"
type input "3.97"
type input "6.93"
type input "9.46"
click at [830, 612] on icon at bounding box center [833, 612] width 16 height 16
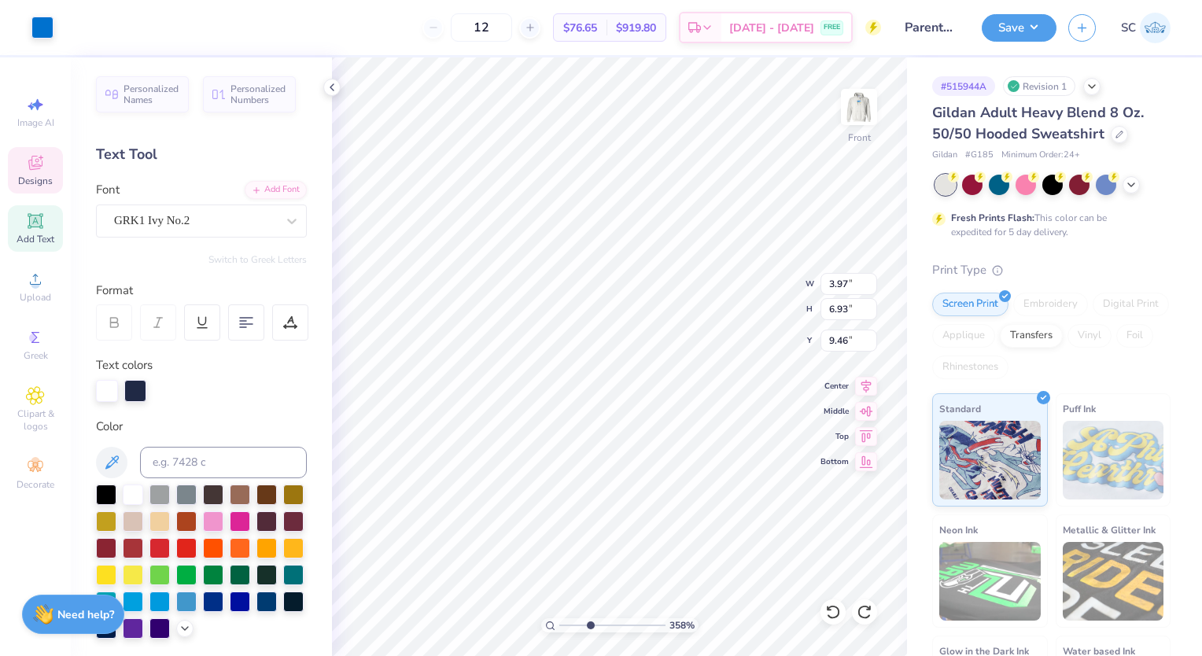
type input "3.57746831417785"
type input "2.73"
type input "1.00"
type input "10.15"
type input "3.57746831417785"
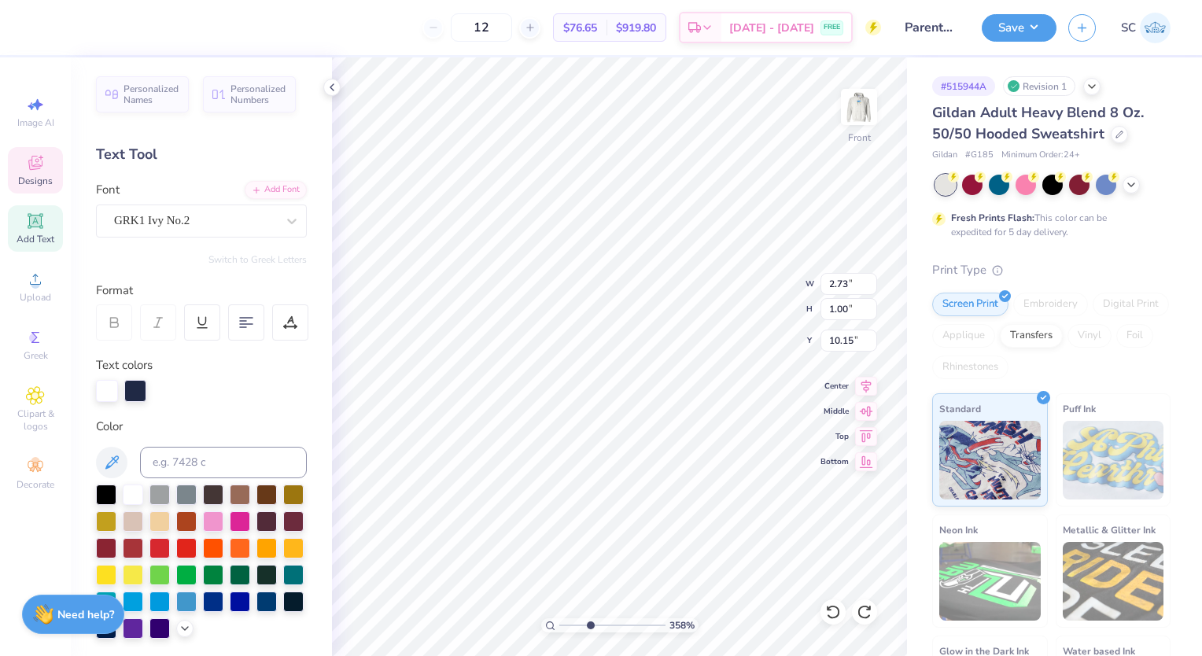
scroll to position [13, 2]
type textarea "PK"
type input "3.57746831417785"
type textarea "P"
type input "3.57746831417785"
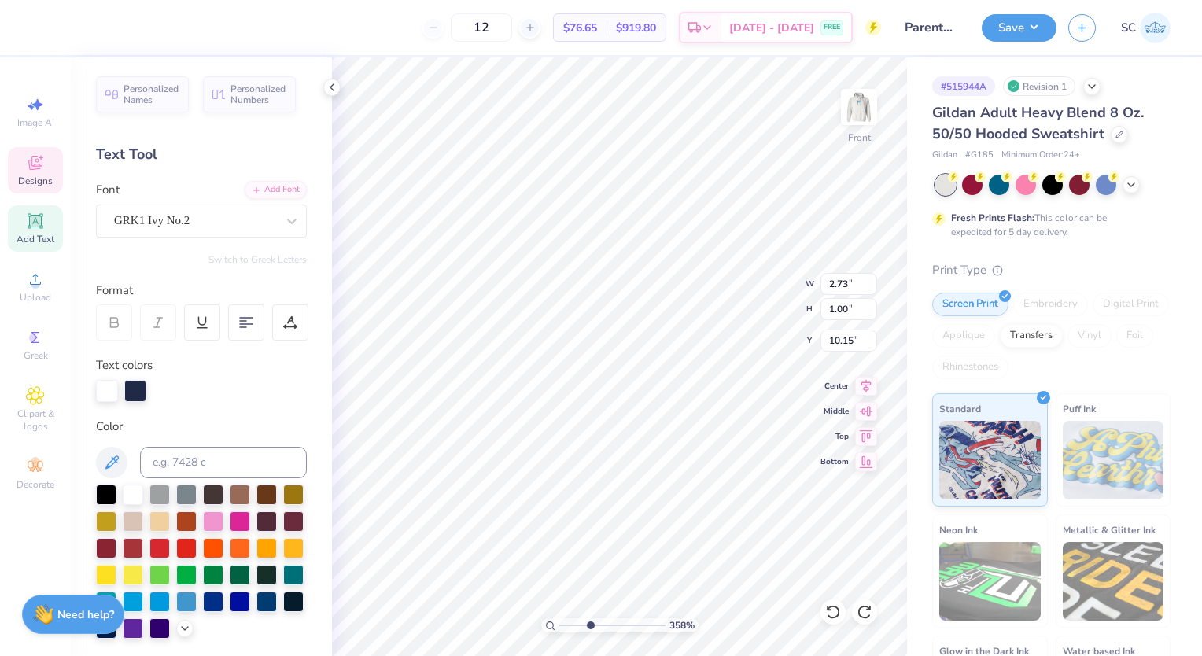
type input "3.57746831417785"
type textarea "Ph"
type input "3.57746831417785"
type textarea "P"
type input "3.57746831417785"
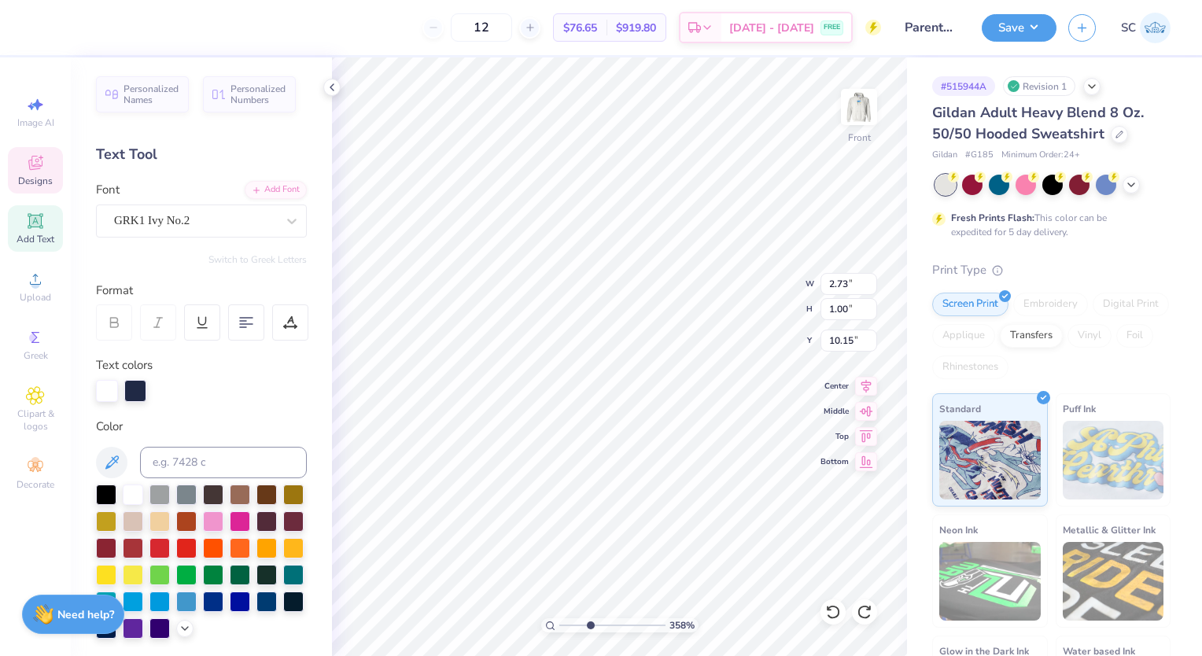
scroll to position [12, 1]
type input "3.57746831417785"
type textarea "P"
type input "3.57746831417785"
type textarea "Ph"
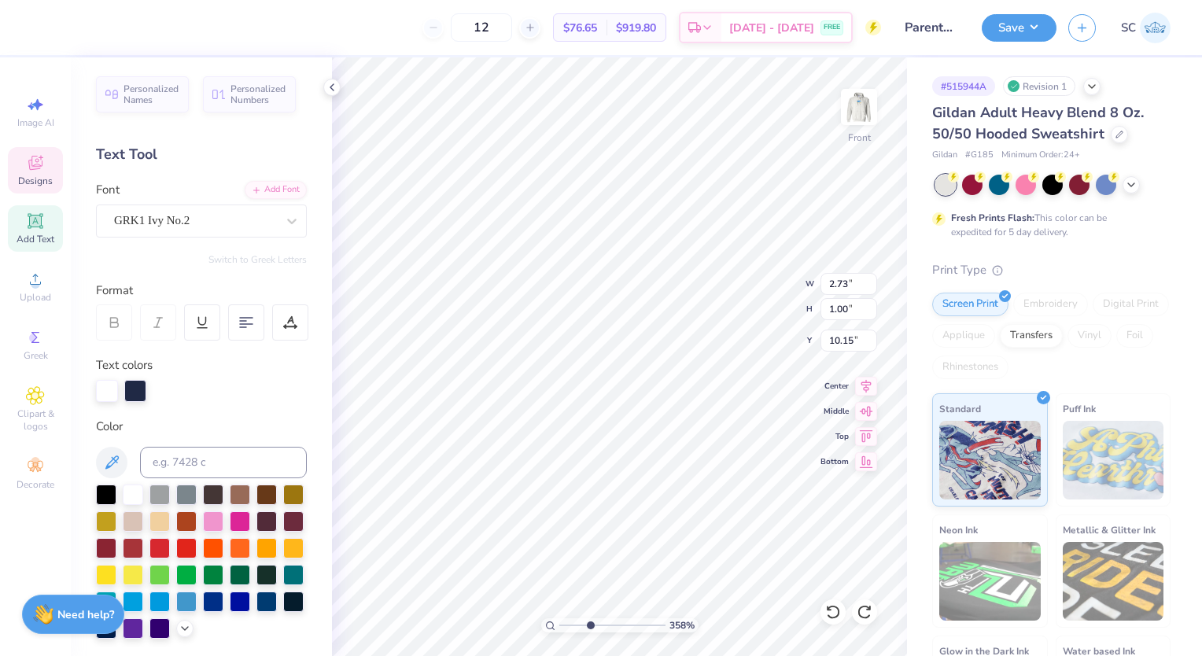
type input "3.57746831417785"
type textarea "Phi"
type input "3.57746831417785"
type textarea "Phi"
type input "3.57746831417785"
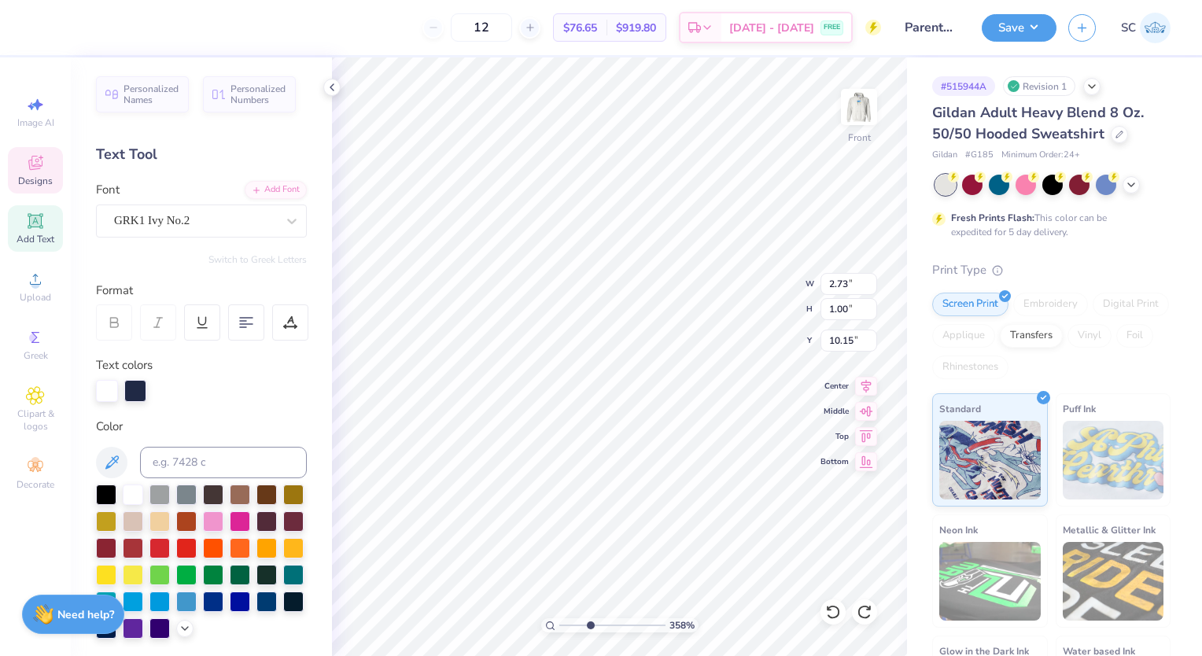
type textarea "Phi K"
type input "3.57746831417785"
type textarea "Phi Kap"
type input "3.57746831417785"
type textarea "Phi [PERSON_NAME]"
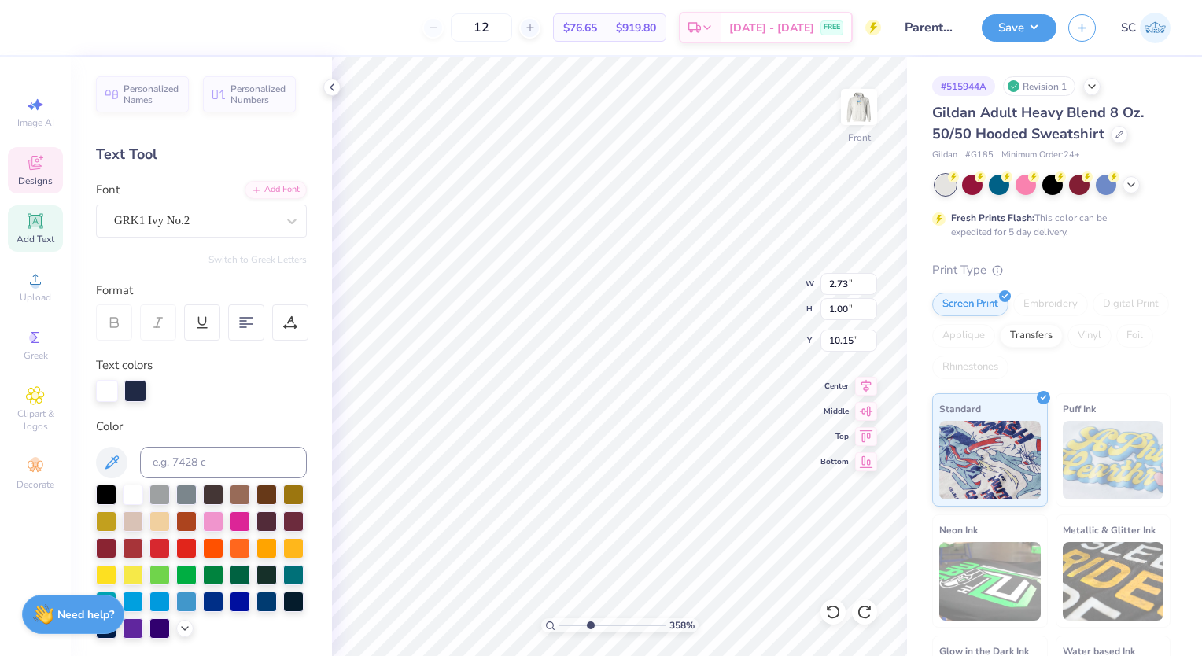
type input "3.57746831417785"
type textarea "Phi Kappa"
type input "3.57746831417785"
type textarea "Phi Kappa T"
type input "3.57746831417785"
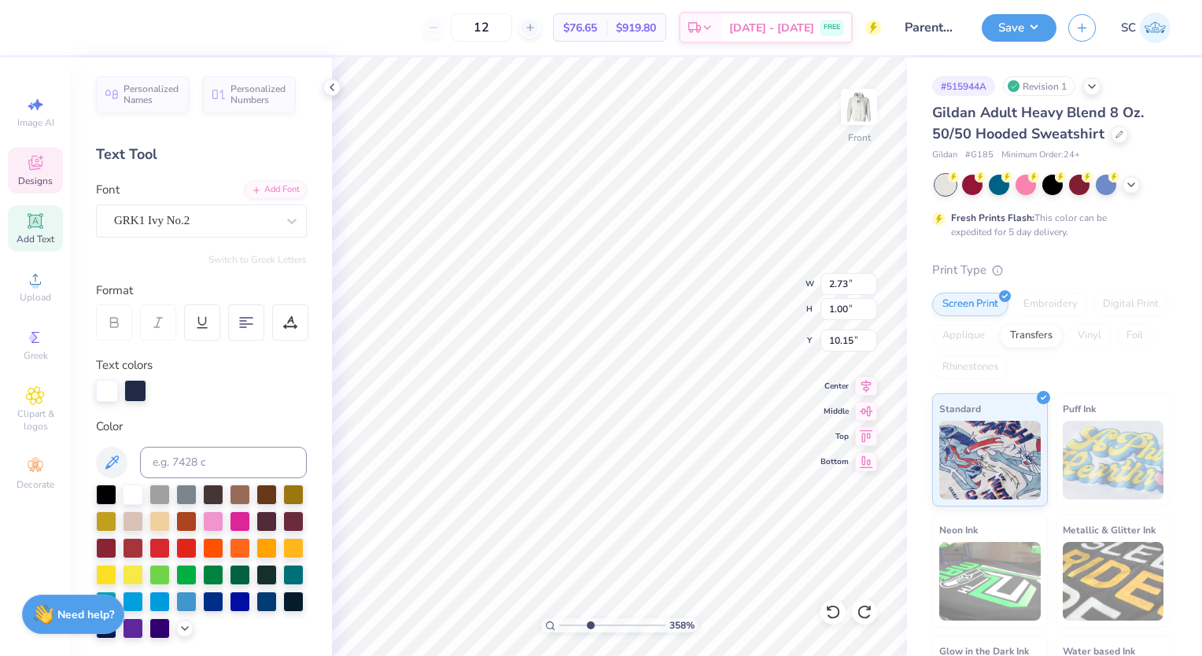
type textarea "Phi Kappa Ta"
type input "3.57746831417785"
type textarea "Phi Kappa Ta"
type input "3.57746831417785"
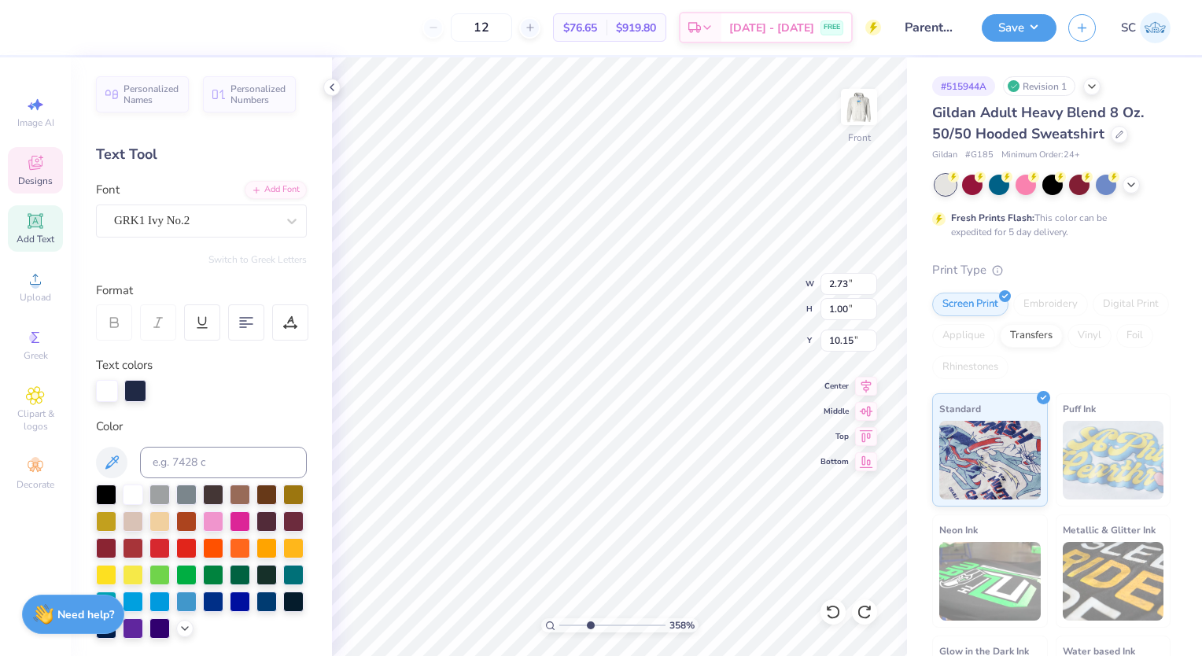
type textarea "Phi Kappa"
type input "3.57746831417785"
type textarea "Phi Kappa"
type input "3.57746831417785"
type textarea "Phi [PERSON_NAME]"
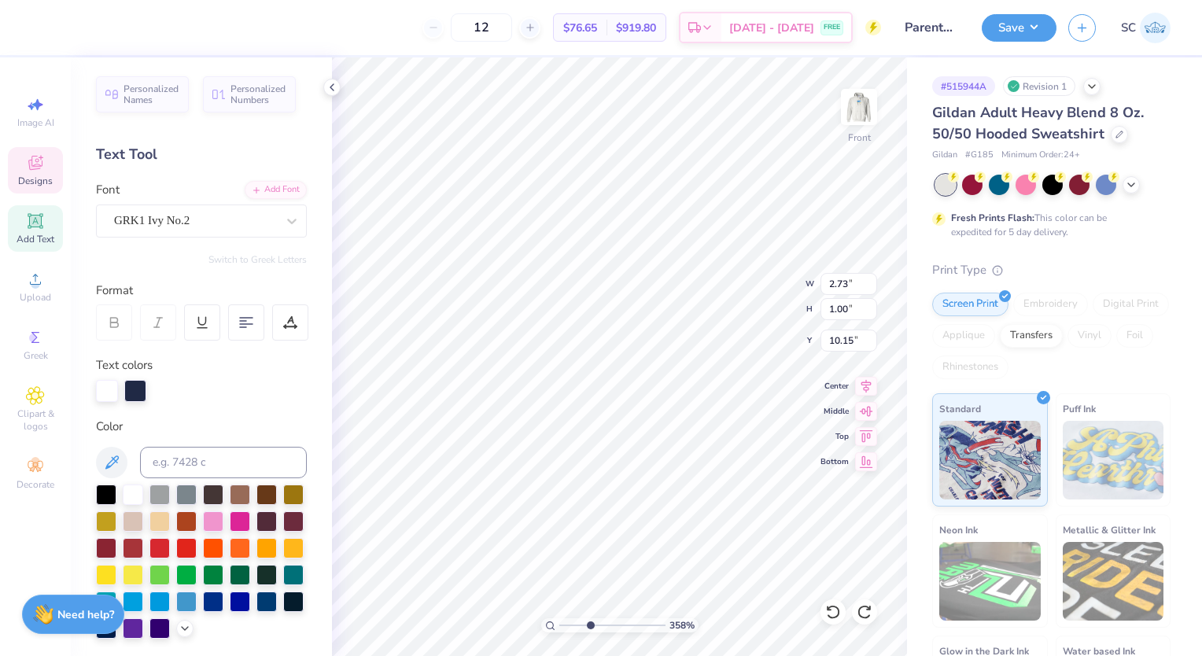
type input "3.57746831417785"
type textarea "Phi Kap"
type input "3.57746831417785"
type textarea "Phi Ka"
type input "3.57746831417785"
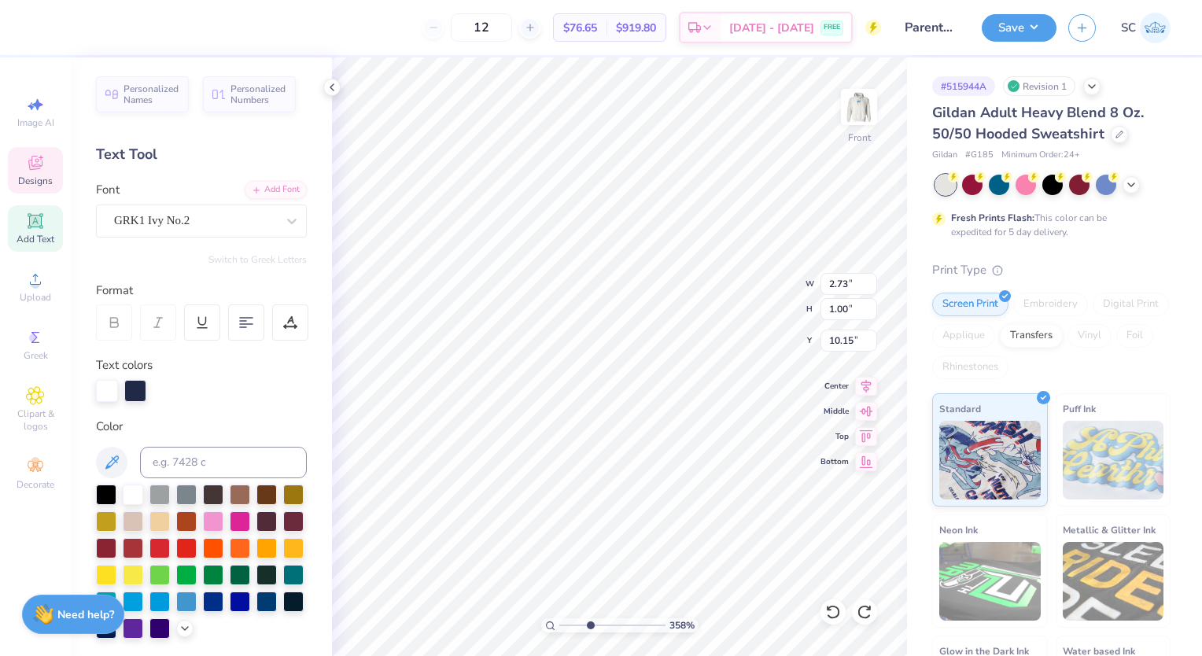
type textarea "Phi K"
type input "3.57746831417785"
type textarea "Phi"
type input "3.57746831417785"
type textarea "Phi"
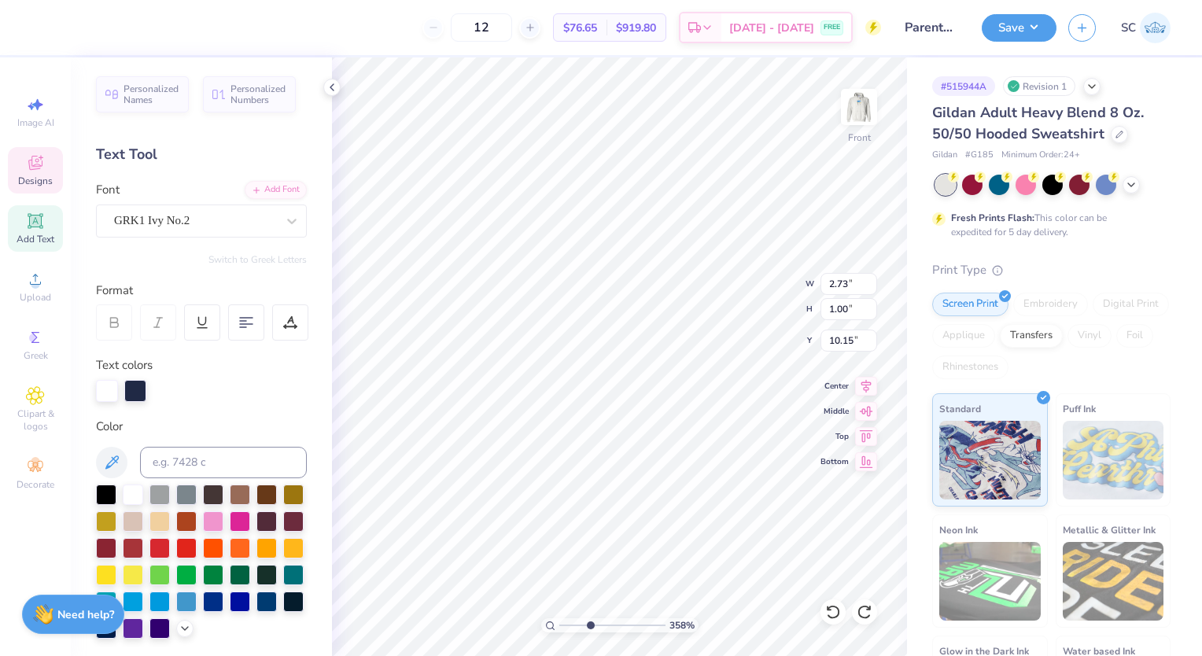
type input "3.57746831417785"
type textarea "P"
type input "3.57746831417785"
type textarea "PK"
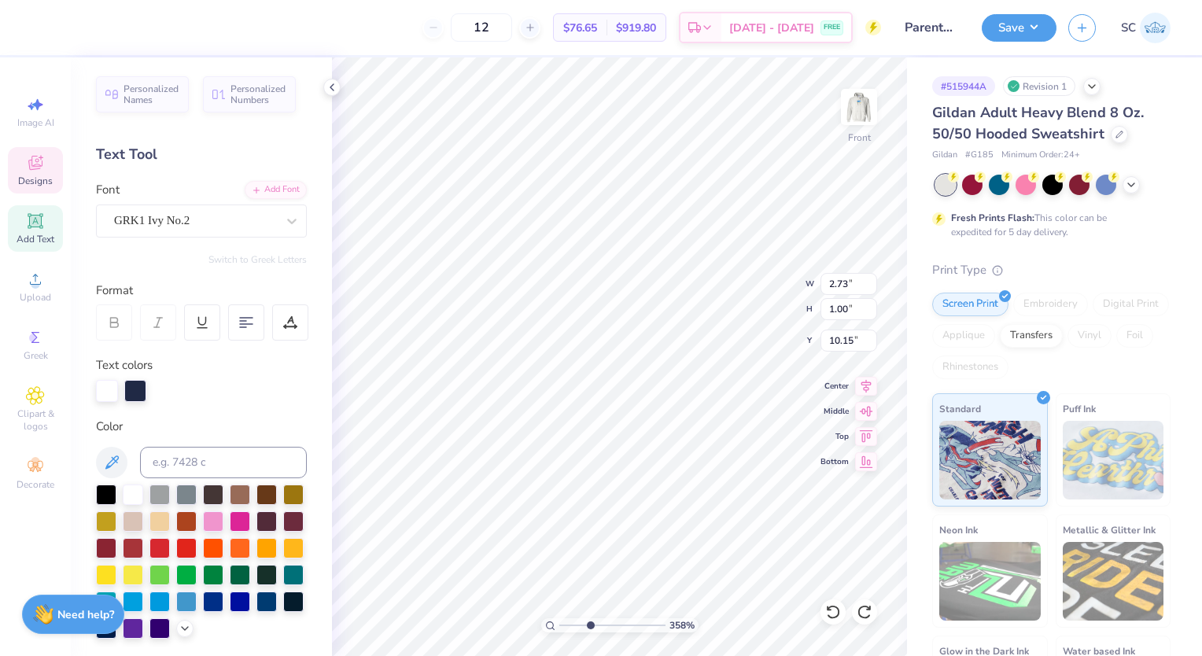
type input "3.57746831417785"
type textarea "PKT"
click at [863, 101] on img at bounding box center [858, 106] width 63 height 63
click at [863, 101] on img at bounding box center [858, 106] width 31 height 31
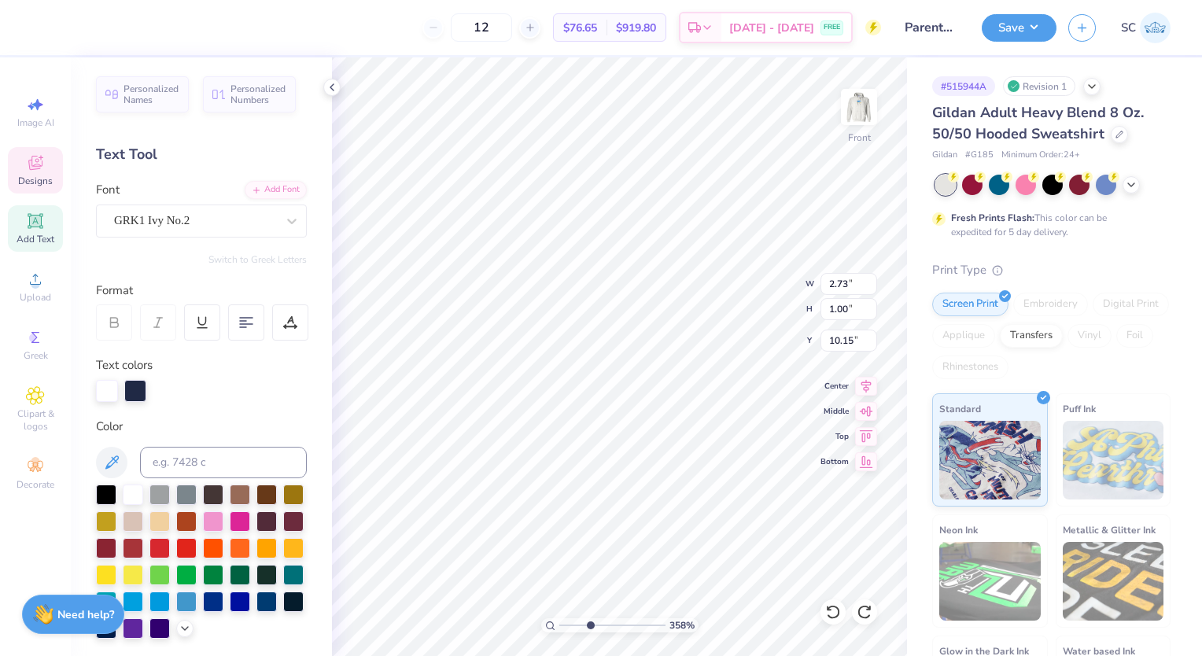
type input "3.57746831417785"
type textarea "KT"
type input "3.57746831417785"
type textarea "OKT"
type input "3.57746831417785"
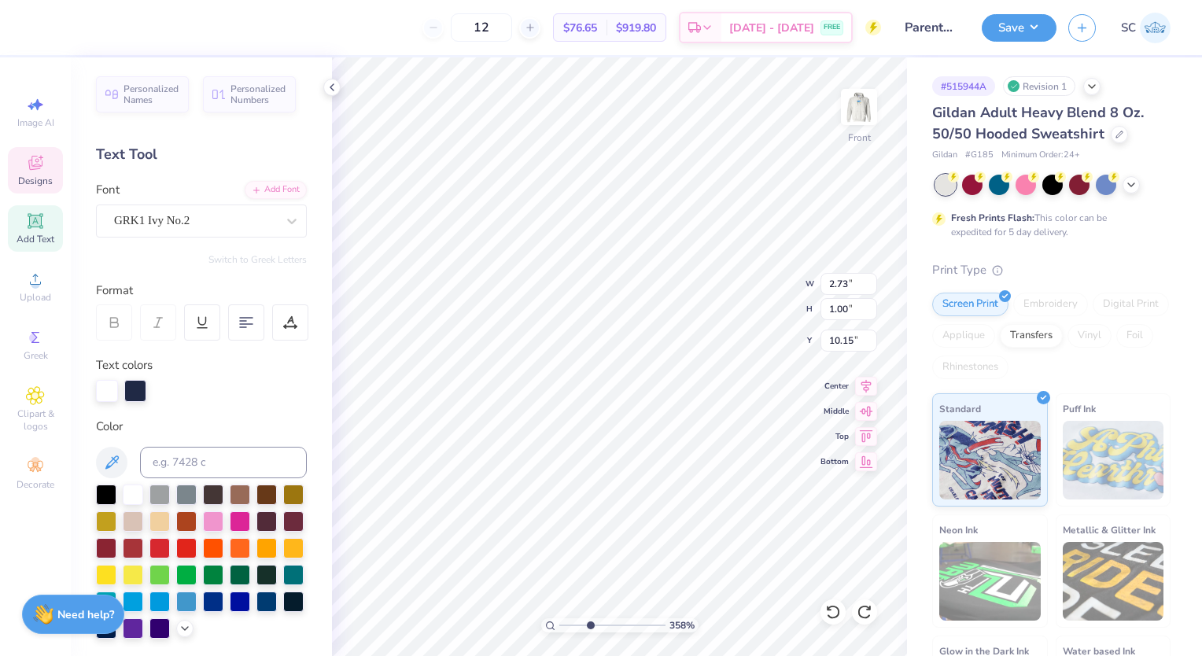
type textarea "KT"
type input "3.57746831417785"
type textarea "KT"
type input "3.57746831417785"
type textarea ")KT"
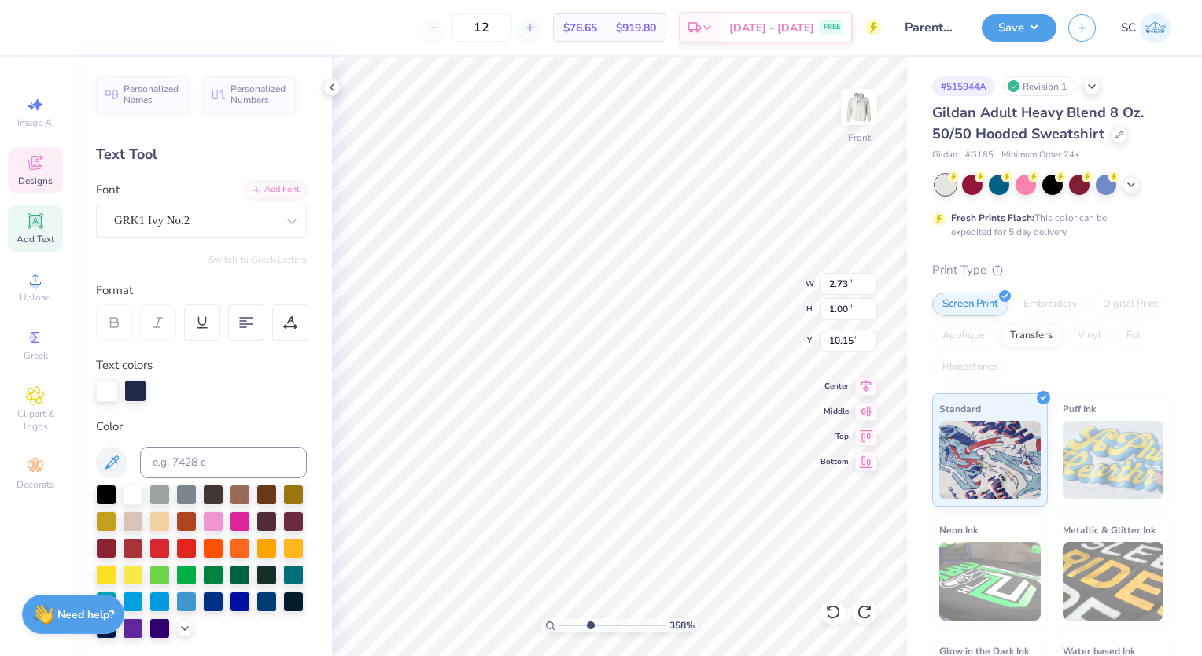
type input "3.57746831417785"
type textarea "0KT"
type input "3.57746831417785"
type textarea "oKT"
type input "3.57746831417785"
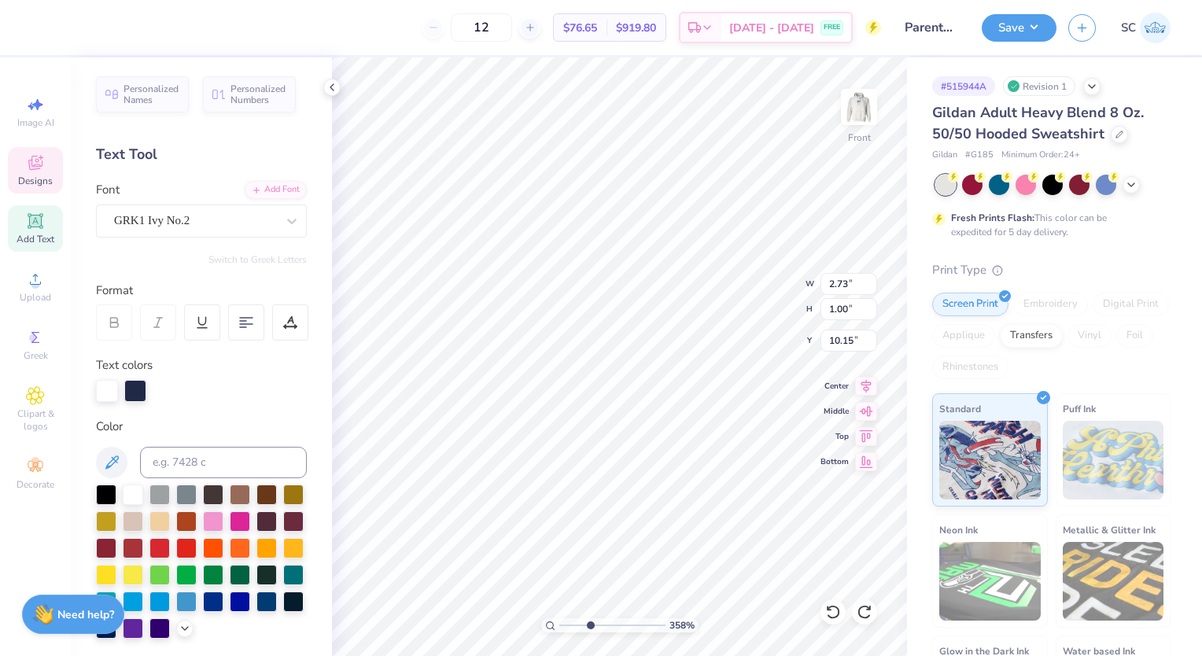
type textarea "KT"
type input "3.57746831417785"
type input "3.97"
type input "6.93"
type input "9.46"
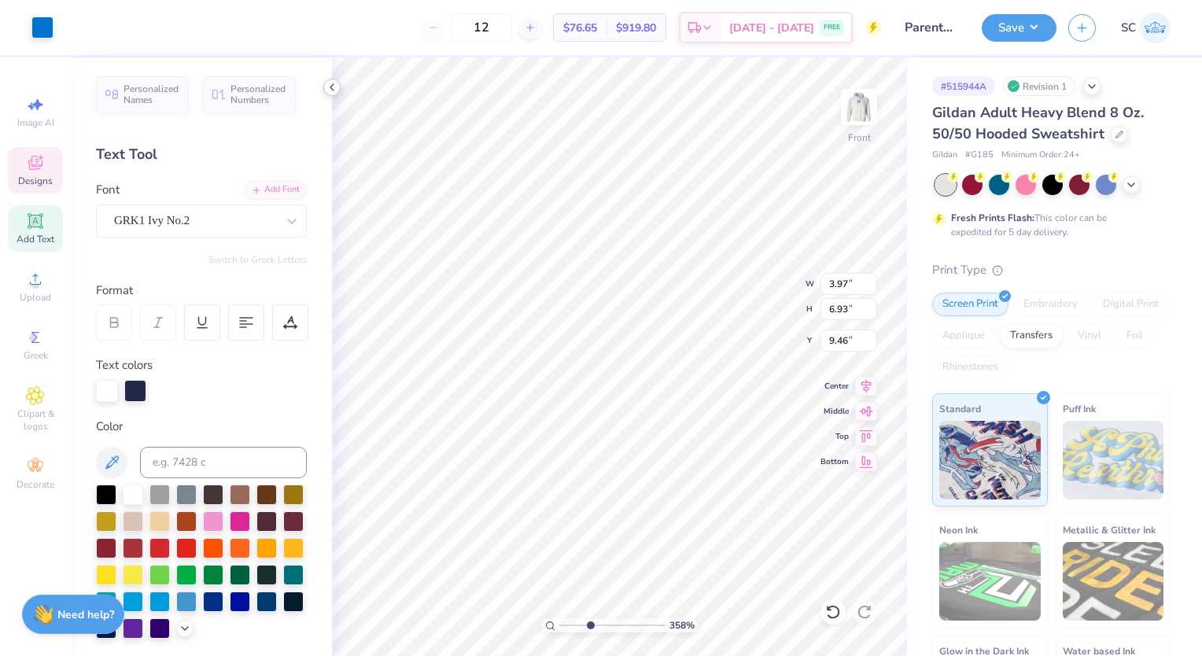
type input "3.57746831417785"
type input "1.76"
type input "1.00"
type input "10.15"
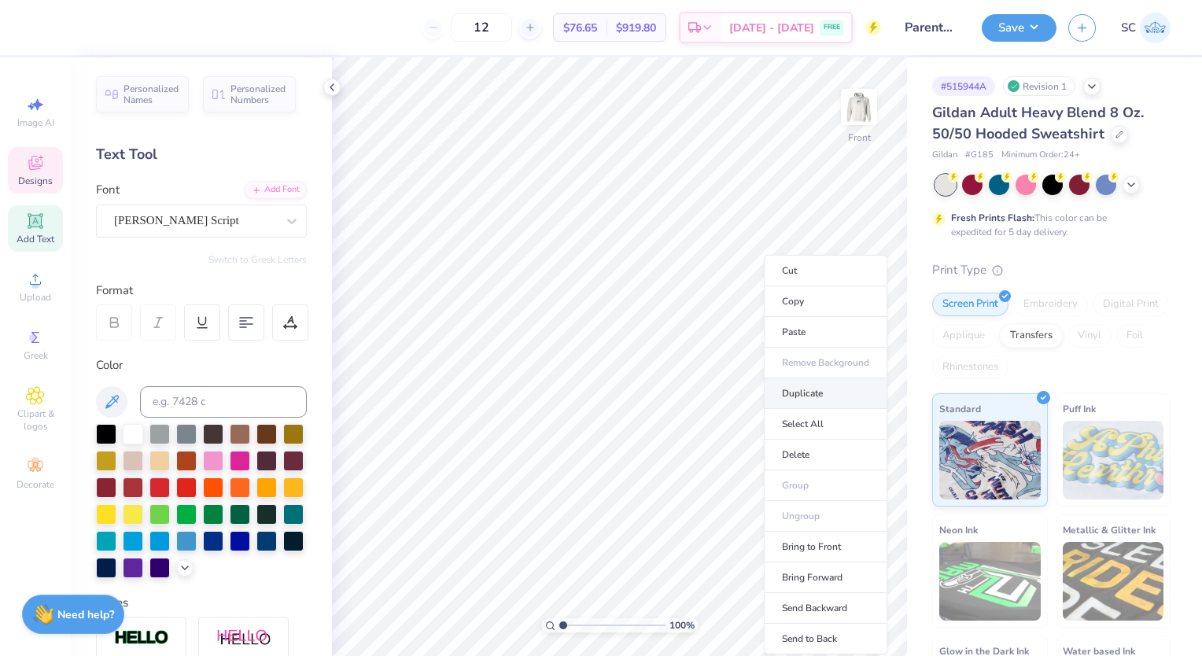
click at [813, 390] on li "Duplicate" at bounding box center [825, 393] width 123 height 31
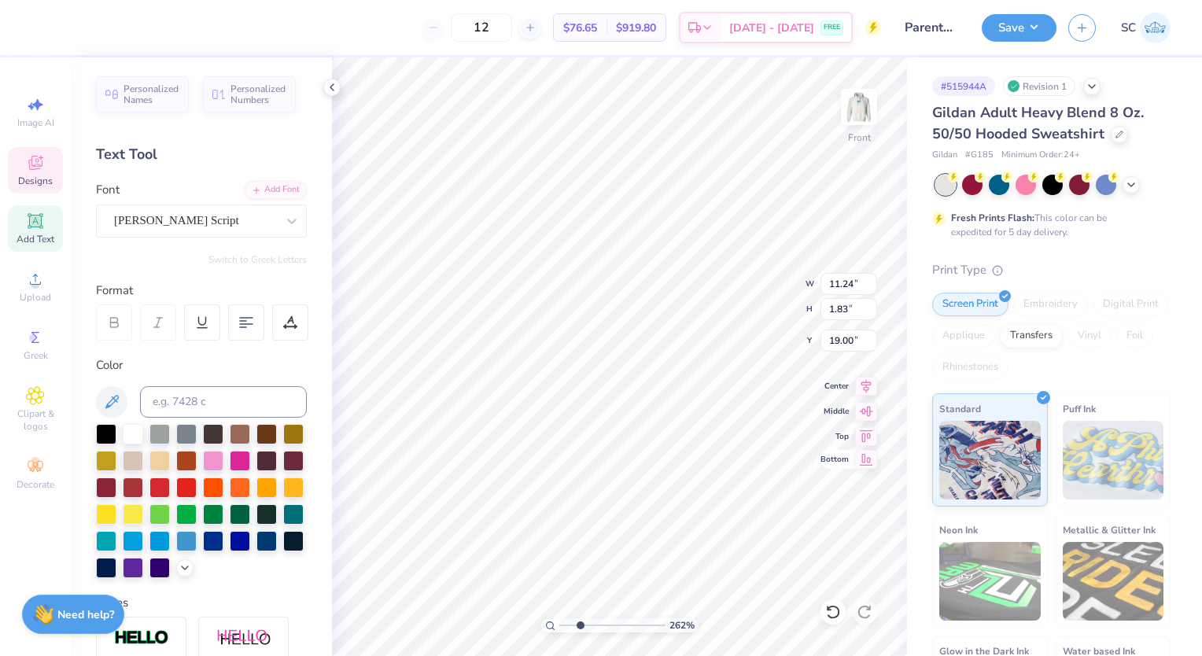
scroll to position [13, 9]
click at [161, 226] on div "[PERSON_NAME] Script" at bounding box center [194, 220] width 165 height 24
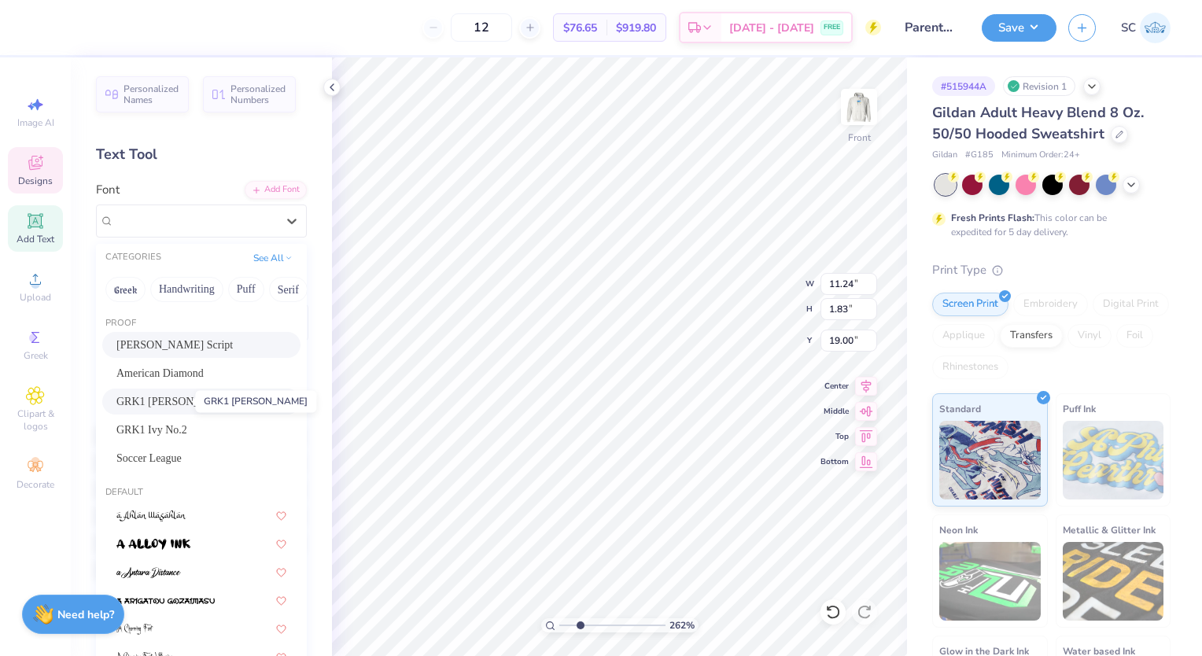
click at [184, 403] on span "GRK1 [PERSON_NAME]" at bounding box center [175, 401] width 119 height 17
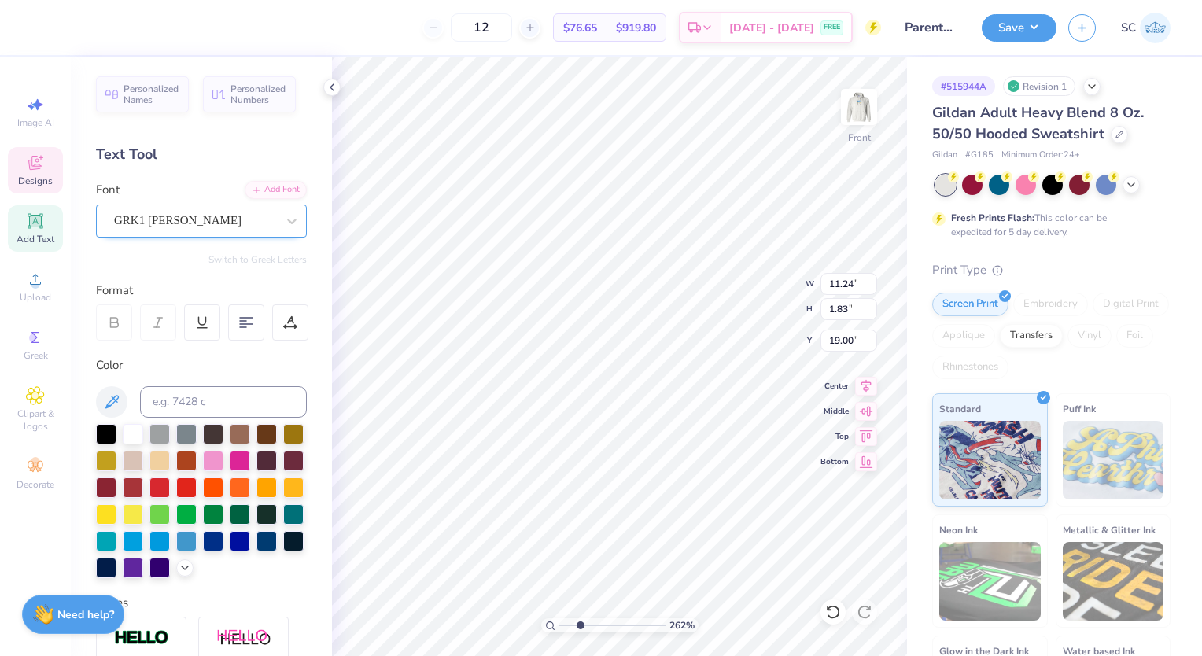
click at [195, 204] on div "GRK1 [PERSON_NAME]" at bounding box center [201, 220] width 211 height 33
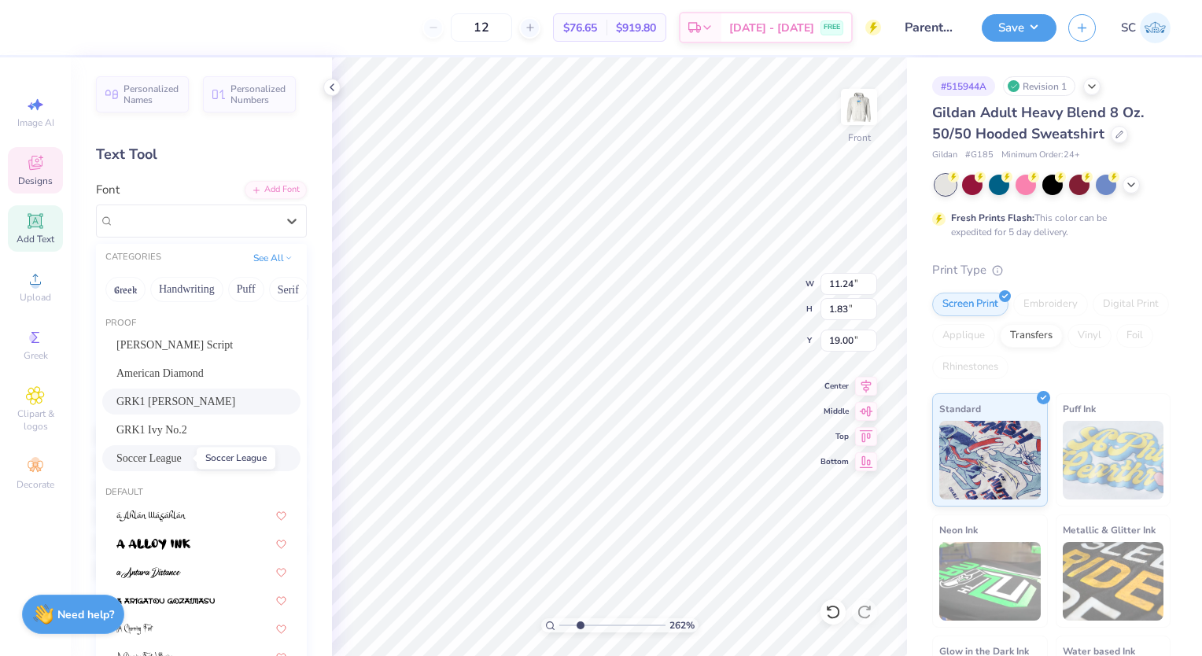
click at [182, 451] on span "Soccer League" at bounding box center [148, 458] width 65 height 17
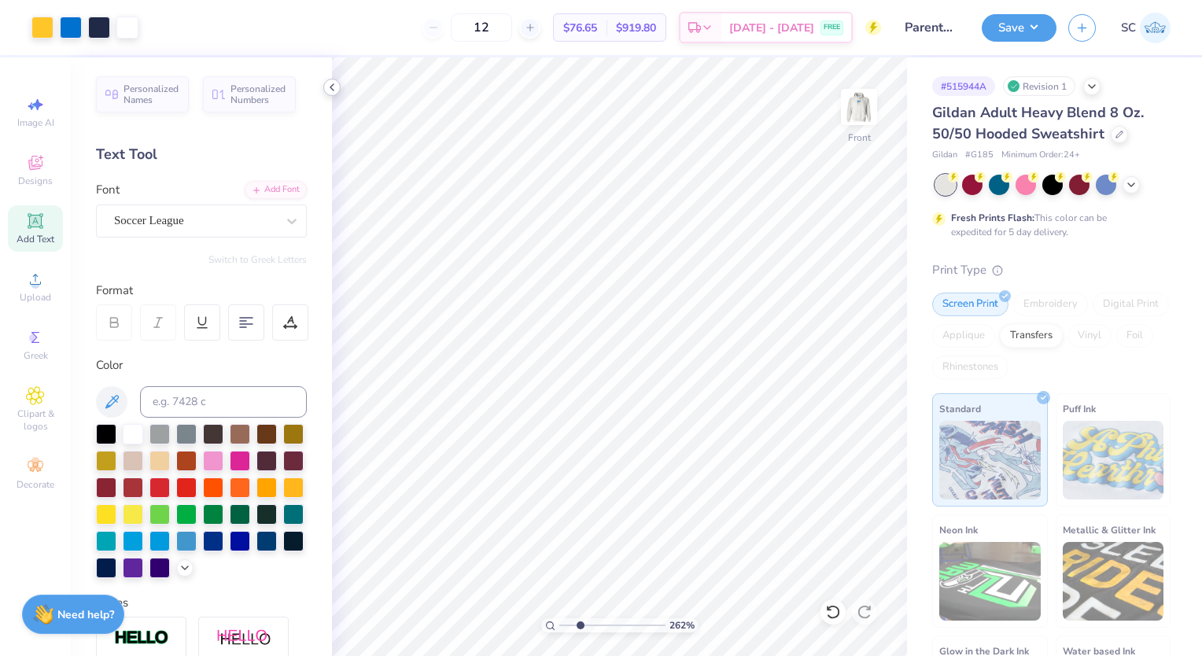
click at [331, 81] on icon at bounding box center [332, 87] width 13 height 13
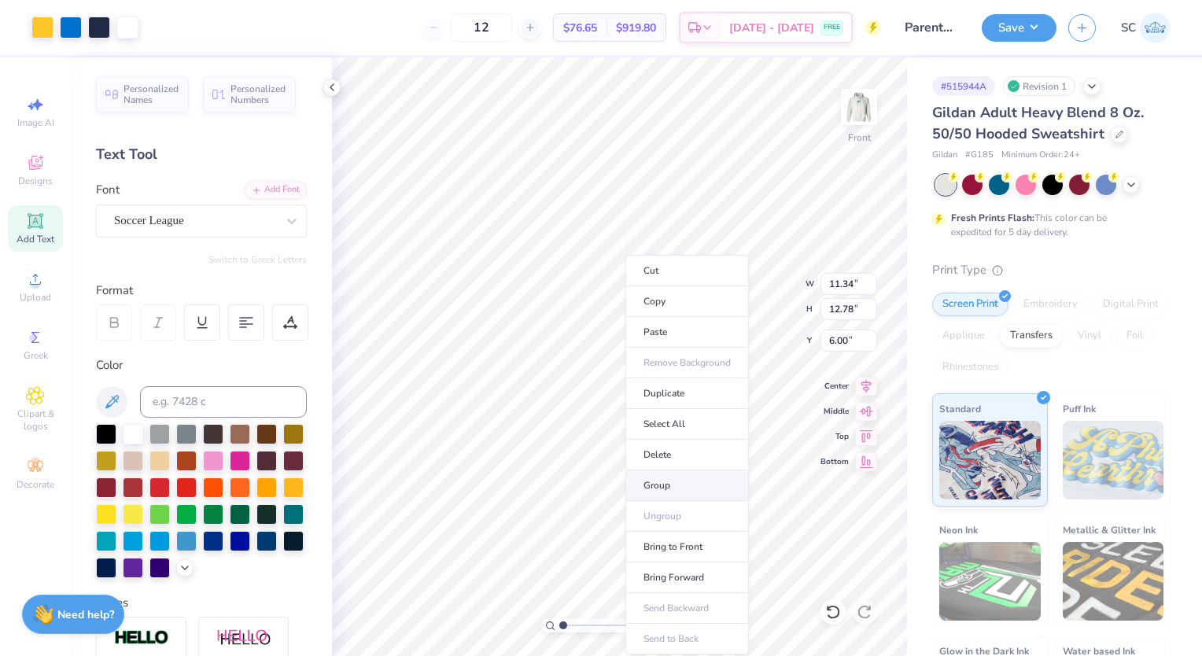
click at [693, 483] on li "Group" at bounding box center [686, 485] width 123 height 31
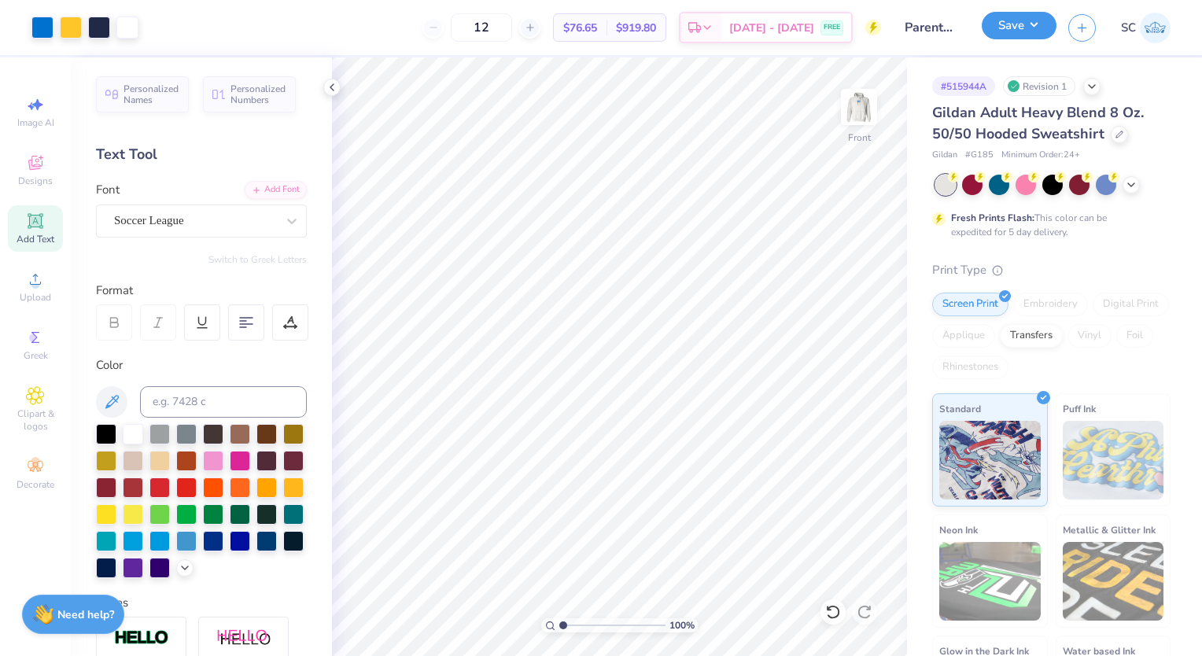
click at [1012, 24] on button "Save" at bounding box center [1018, 26] width 75 height 28
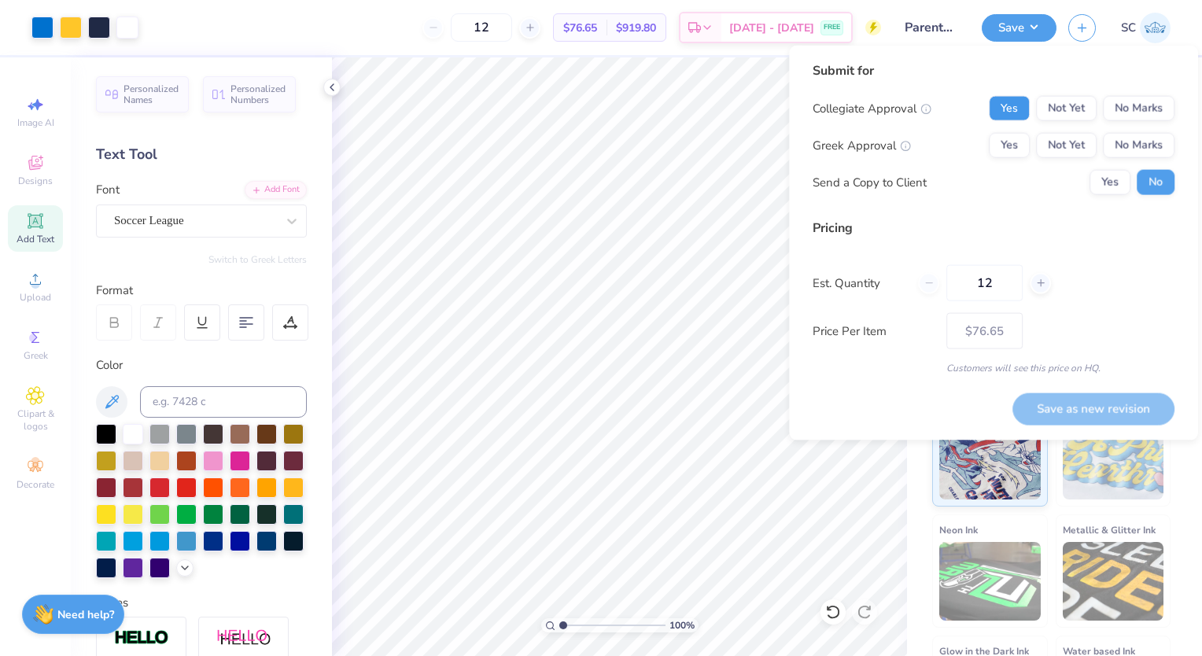
click at [1028, 109] on button "Yes" at bounding box center [1009, 108] width 41 height 25
click at [1020, 133] on button "Yes" at bounding box center [1009, 145] width 41 height 25
click at [1111, 181] on button "Yes" at bounding box center [1109, 182] width 41 height 25
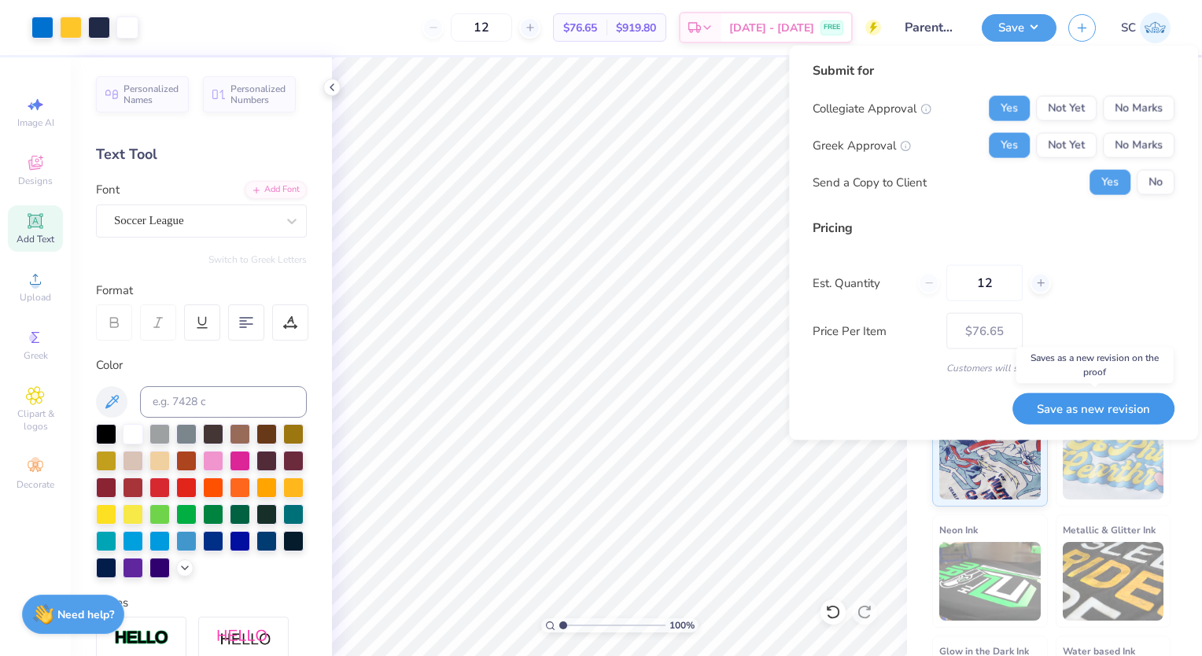
click at [1084, 395] on button "Save as new revision" at bounding box center [1093, 407] width 162 height 31
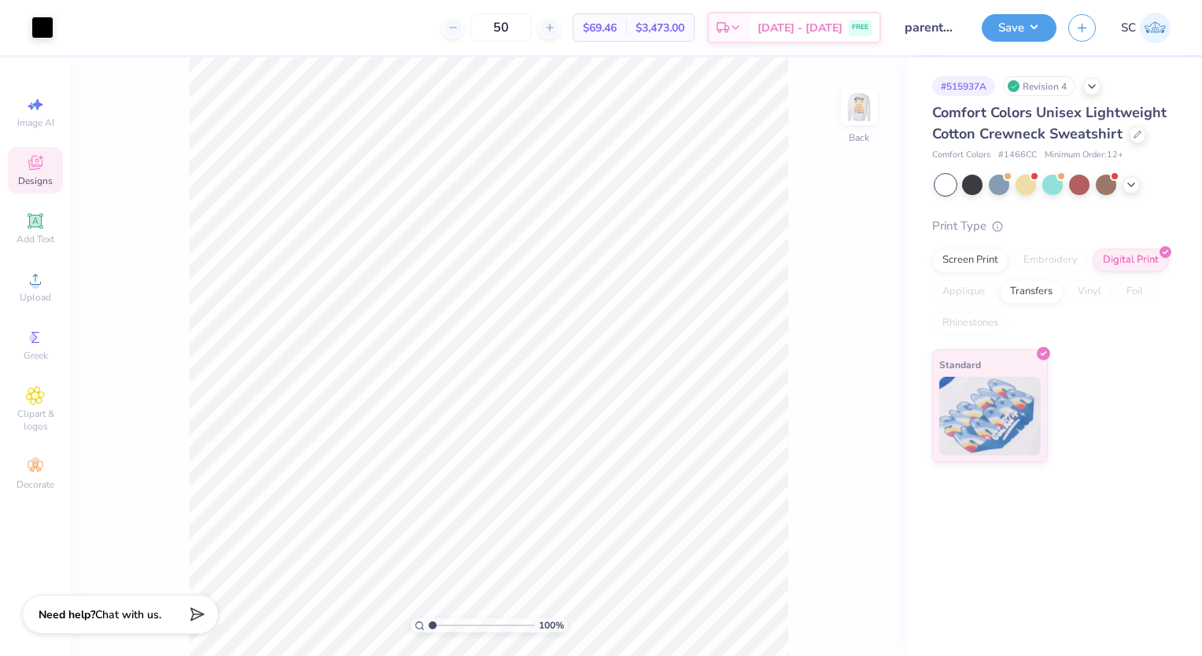
click at [34, 163] on icon at bounding box center [35, 162] width 19 height 19
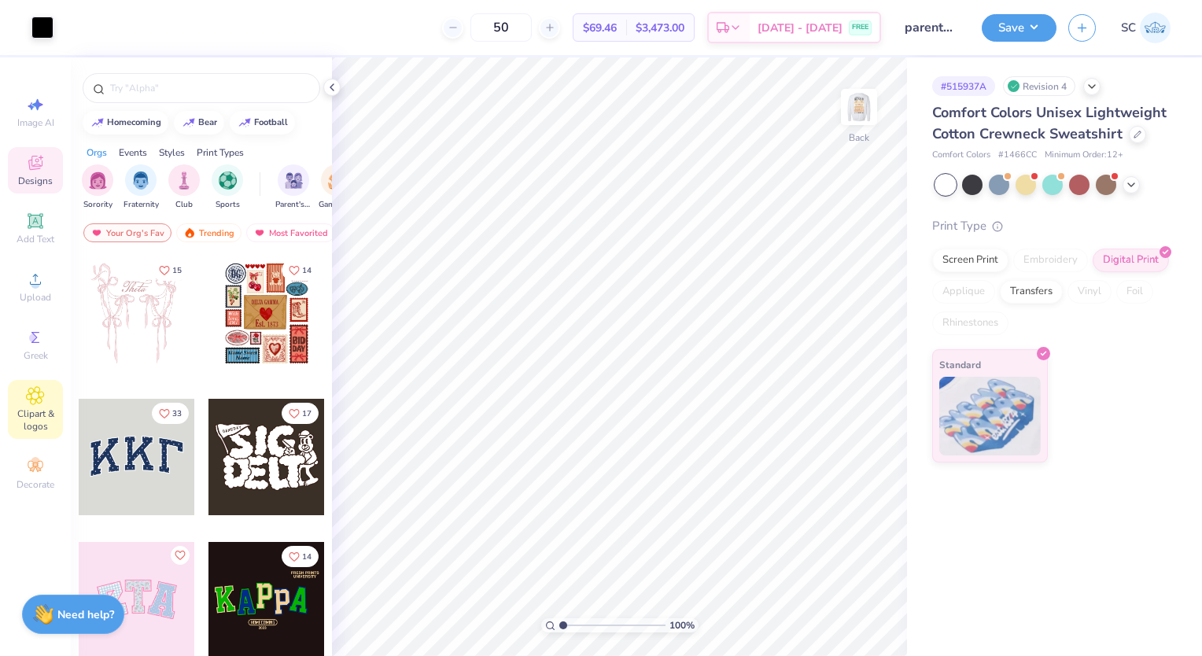
click at [31, 412] on span "Clipart & logos" at bounding box center [35, 419] width 55 height 25
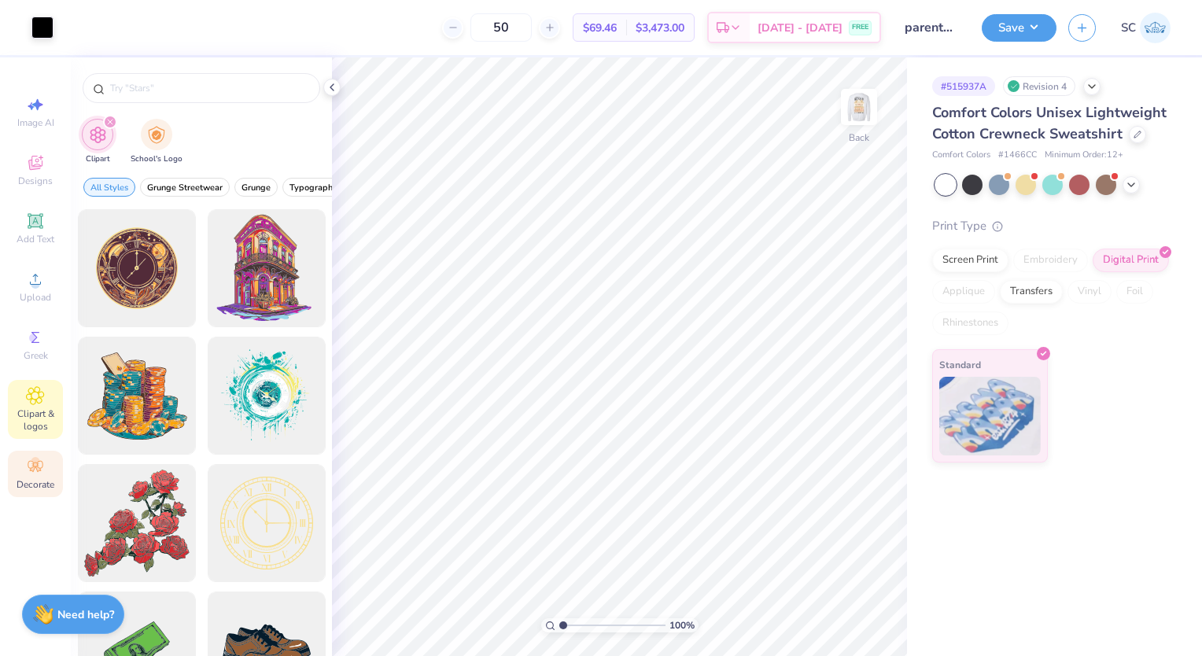
click at [38, 480] on span "Decorate" at bounding box center [36, 484] width 38 height 13
